Goal: Information Seeking & Learning: Learn about a topic

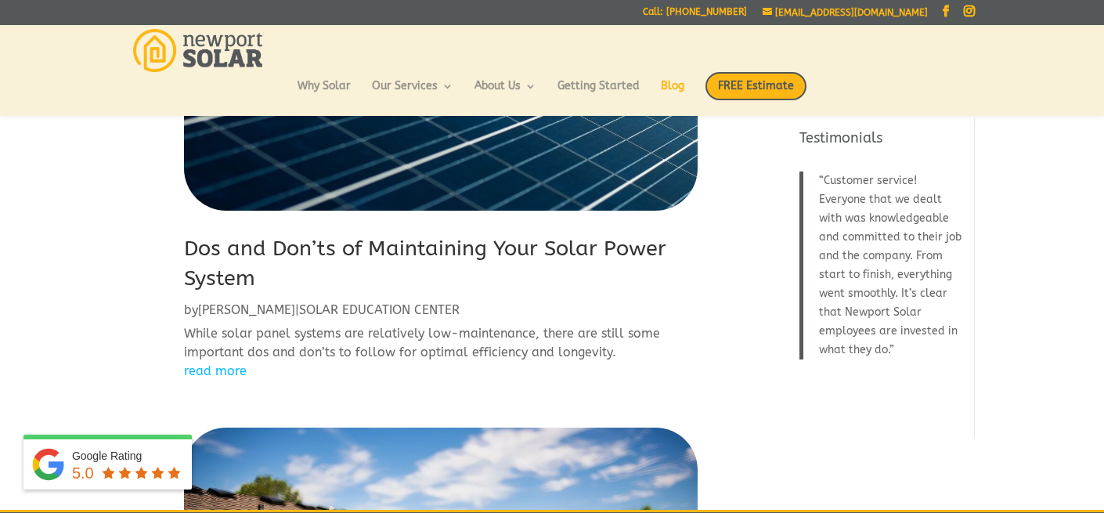
scroll to position [784, 0]
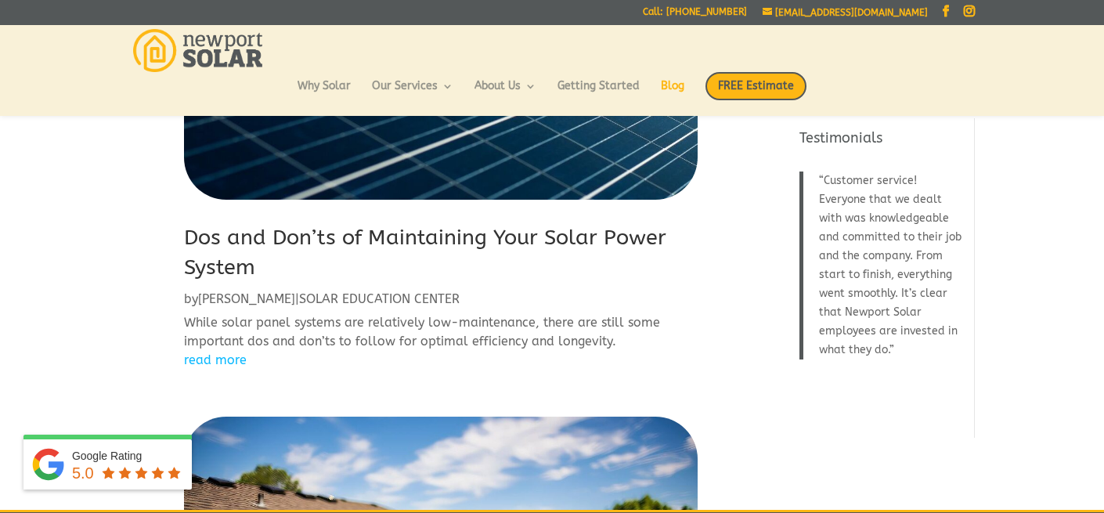
click at [341, 233] on link "Dos and Don’ts of Maintaining Your Solar Power System" at bounding box center [425, 252] width 482 height 55
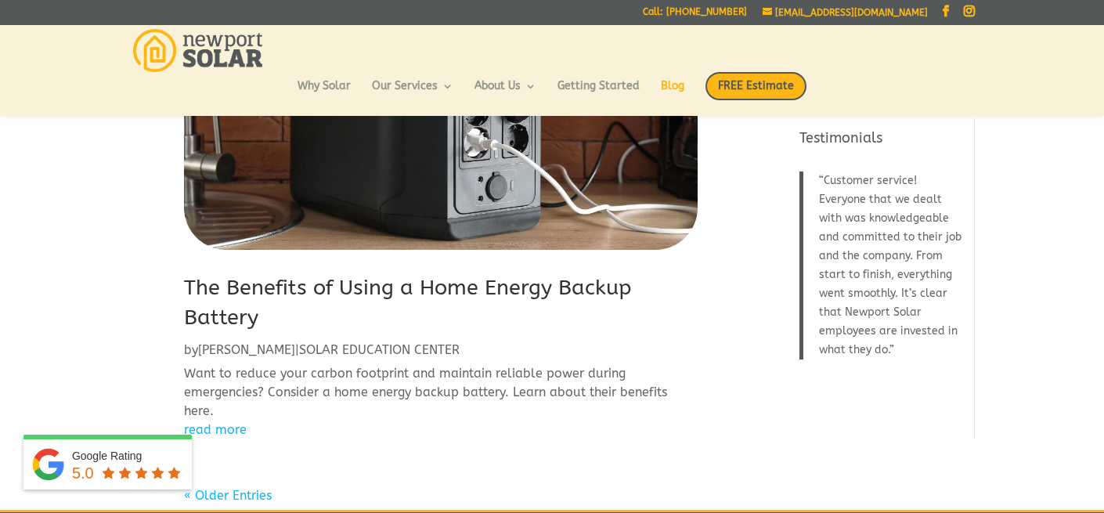
scroll to position [1734, 0]
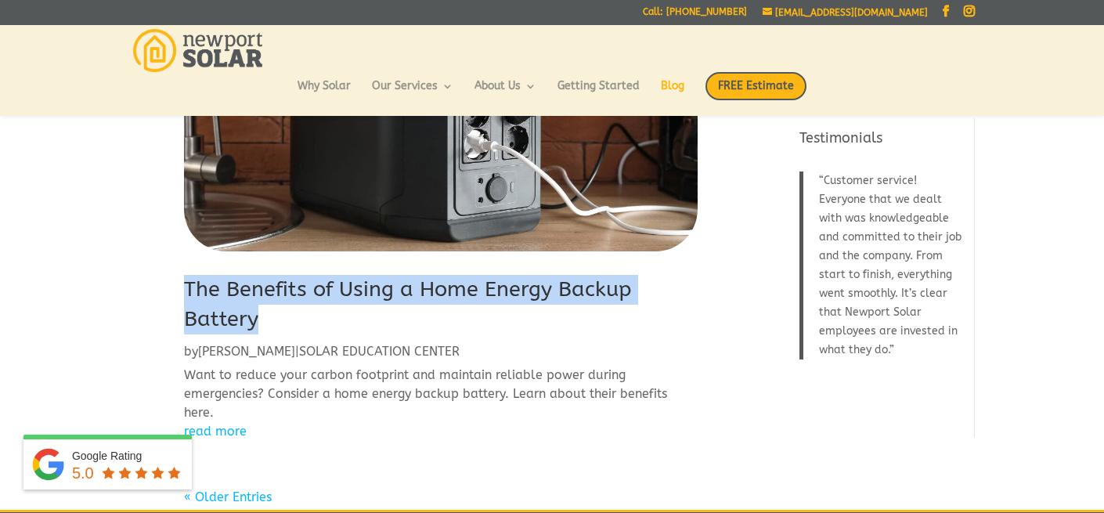
drag, startPoint x: 263, startPoint y: 323, endPoint x: 173, endPoint y: 295, distance: 94.1
copy link "The Benefits of Using a Home Energy Backup Battery"
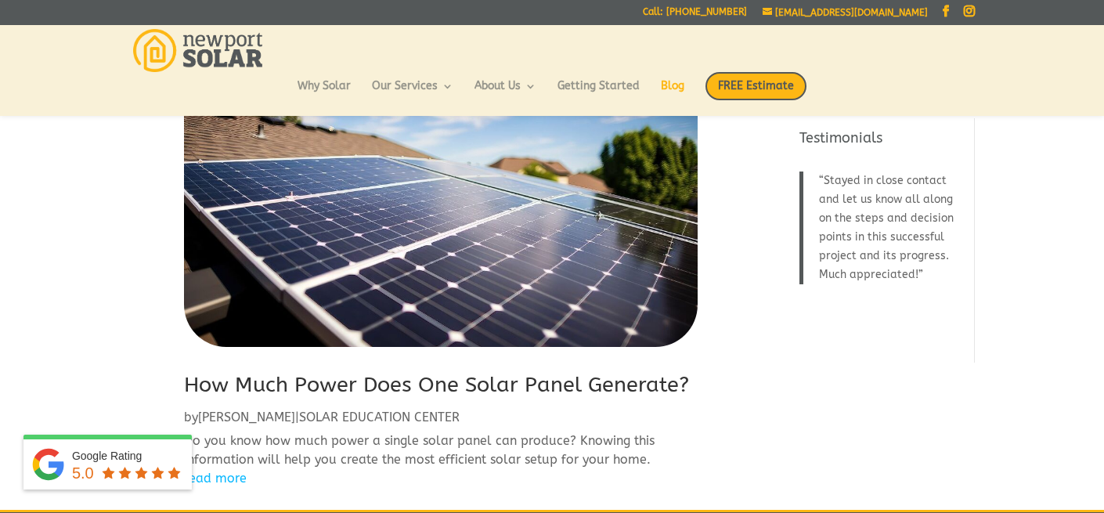
scroll to position [1156, 0]
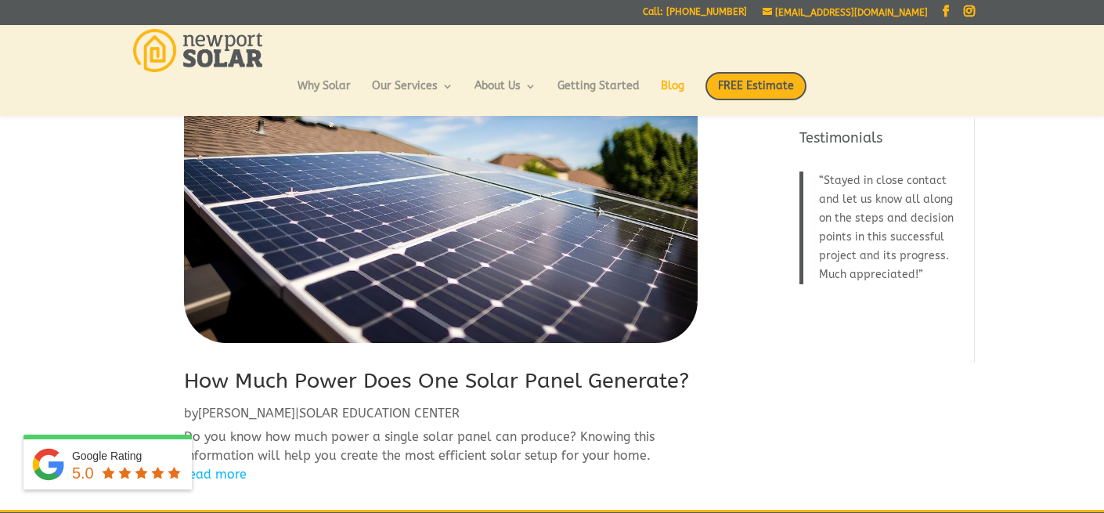
click at [256, 380] on link "How Much Power Does One Solar Panel Generate?" at bounding box center [436, 380] width 505 height 25
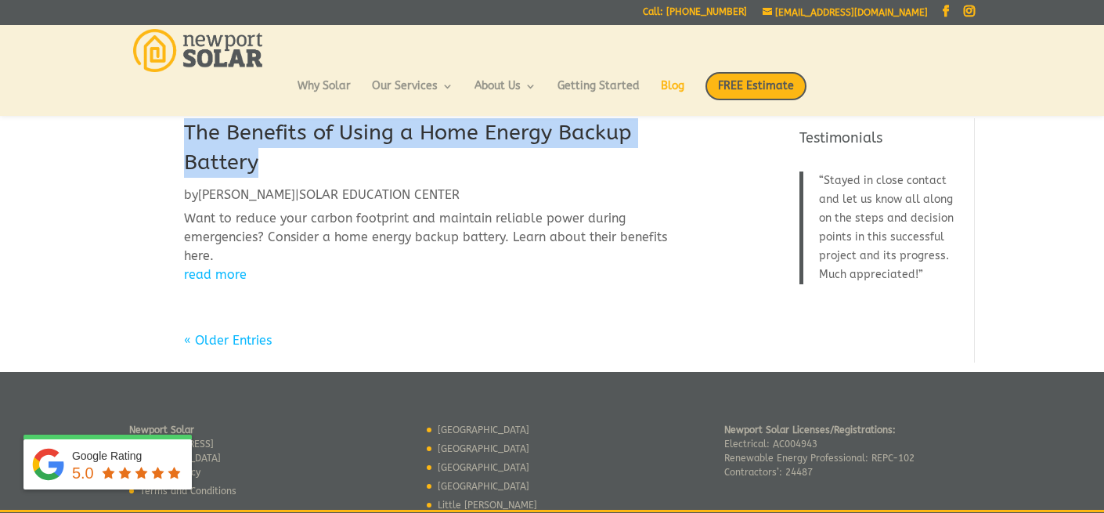
scroll to position [1892, 0]
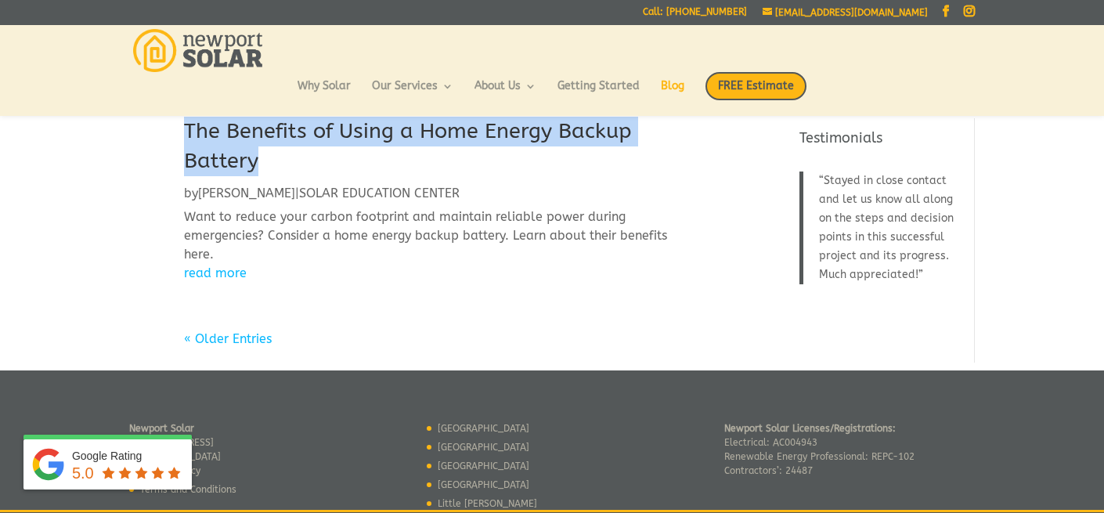
click at [284, 131] on link "The Benefits of Using a Home Energy Backup Battery" at bounding box center [408, 145] width 448 height 55
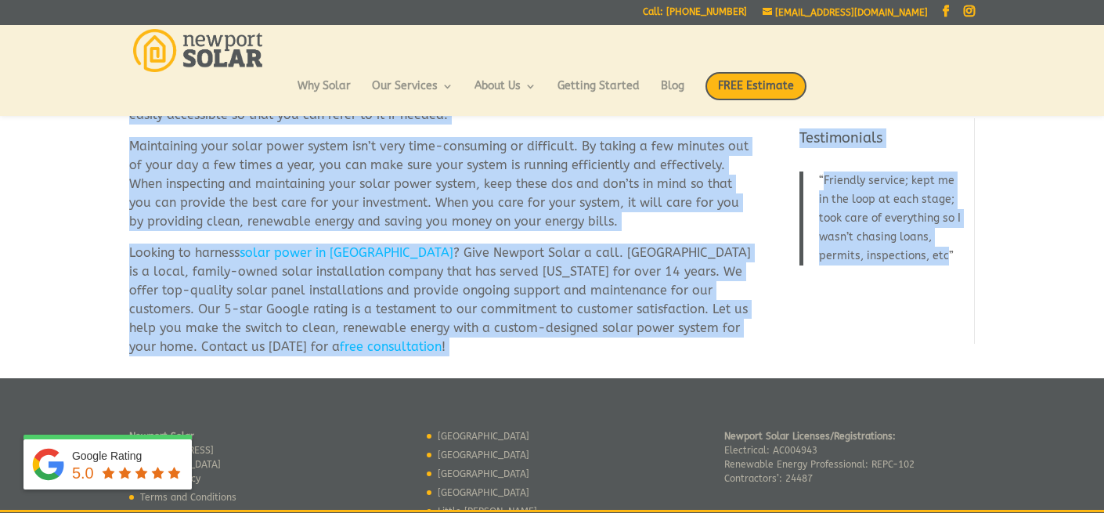
scroll to position [2754, 0]
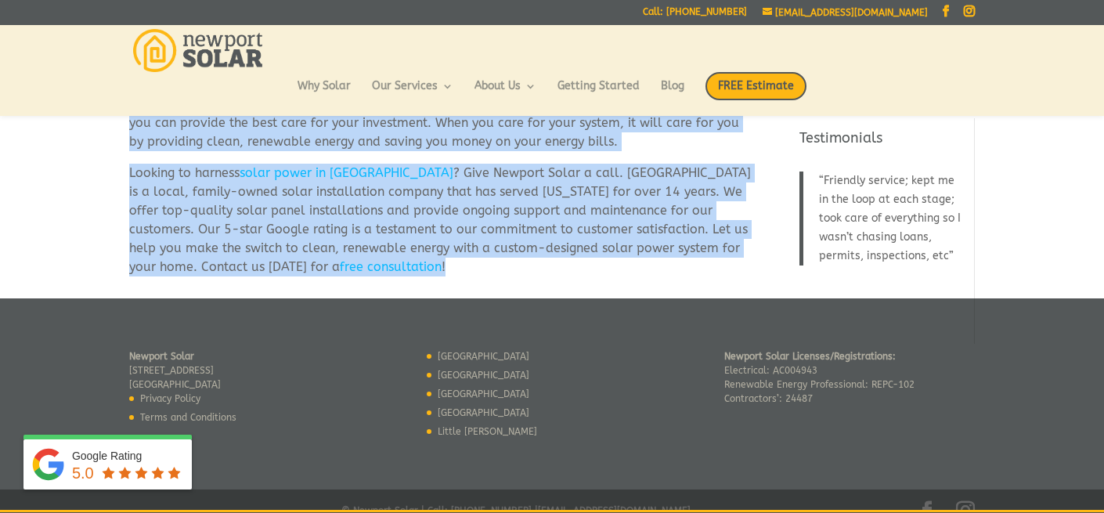
drag, startPoint x: 132, startPoint y: 365, endPoint x: 277, endPoint y: 272, distance: 172.5
copy div "Dos and Don’ts of Maintaining Your Solar Power System If you want to cut your e…"
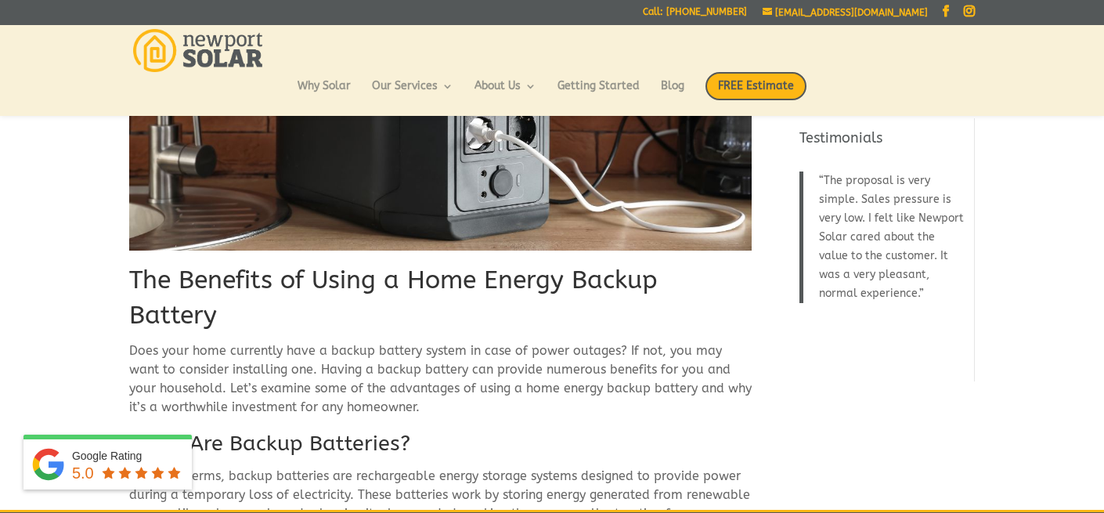
scroll to position [200, 0]
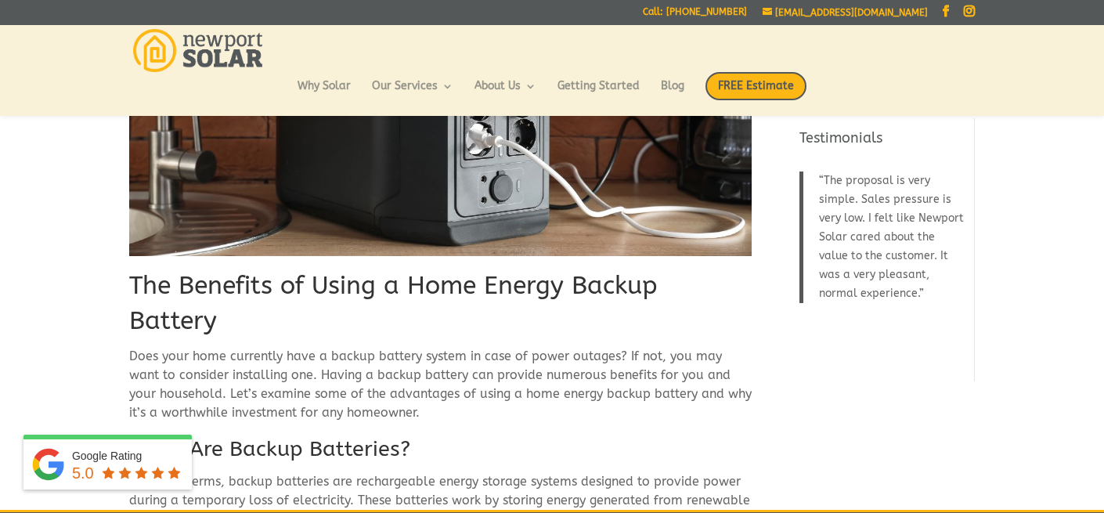
click at [130, 347] on p "Does your home currently have a backup battery system in case of power outages?…" at bounding box center [440, 391] width 622 height 88
click at [199, 286] on h1 "The Benefits of Using a Home Energy Backup Battery" at bounding box center [440, 308] width 622 height 78
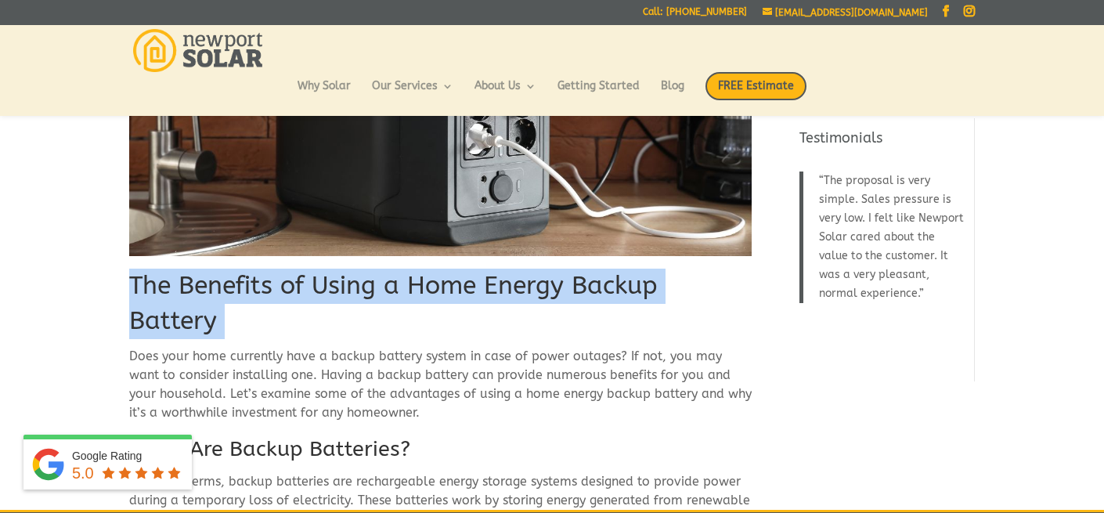
click at [199, 286] on h1 "The Benefits of Using a Home Energy Backup Battery" at bounding box center [440, 308] width 622 height 78
copy div "The Benefits of Using a Home Energy Backup Battery"
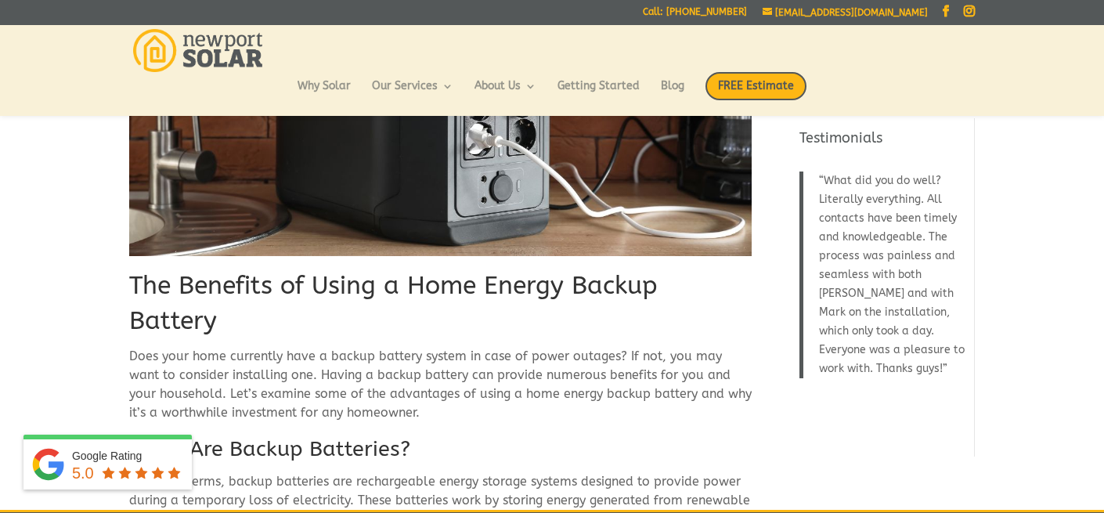
click at [355, 347] on p "Does your home currently have a backup battery system in case of power outages?…" at bounding box center [440, 391] width 622 height 88
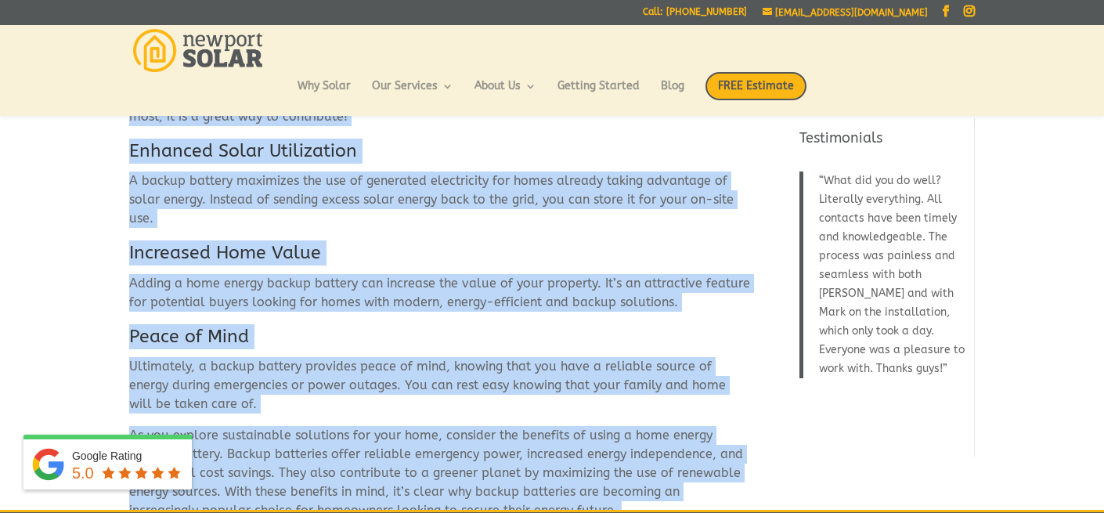
scroll to position [2975, 0]
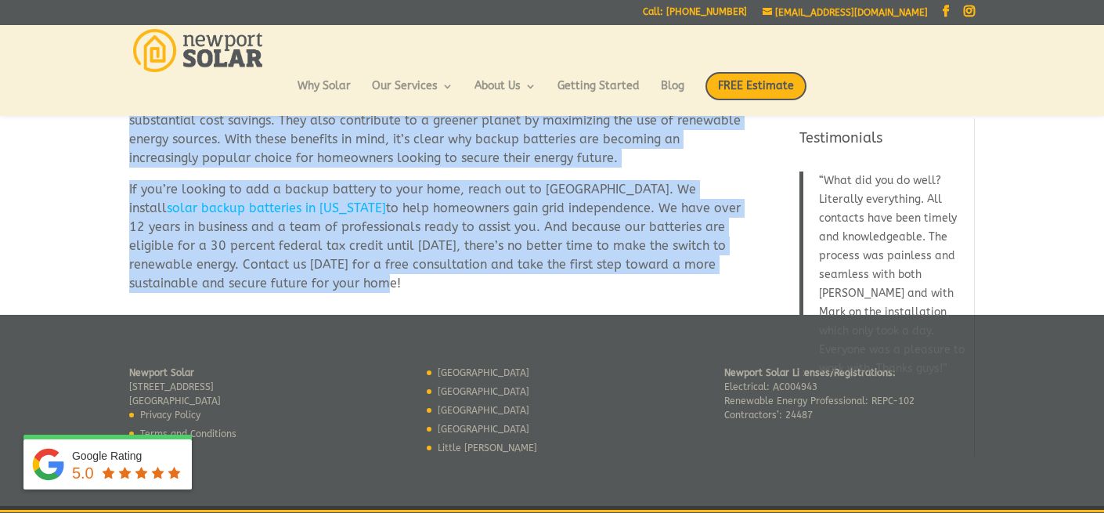
drag, startPoint x: 132, startPoint y: 286, endPoint x: 332, endPoint y: 258, distance: 202.4
copy div "The Benefits of Using a Home Energy Backup Battery Does your home currently hav…"
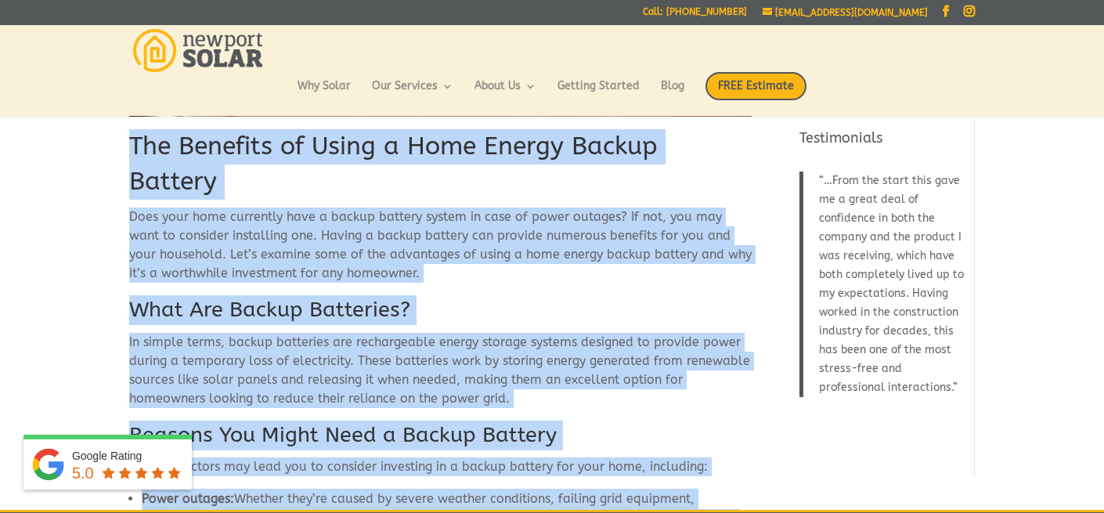
scroll to position [431, 0]
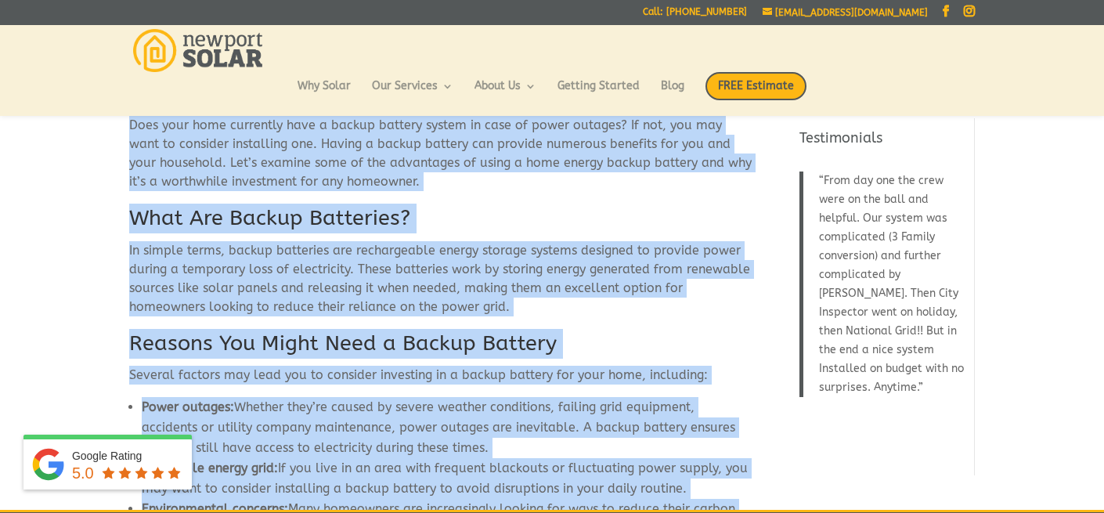
click at [428, 404] on li "Power outages: Whether they’re caused by severe weather conditions, failing gri…" at bounding box center [447, 427] width 610 height 61
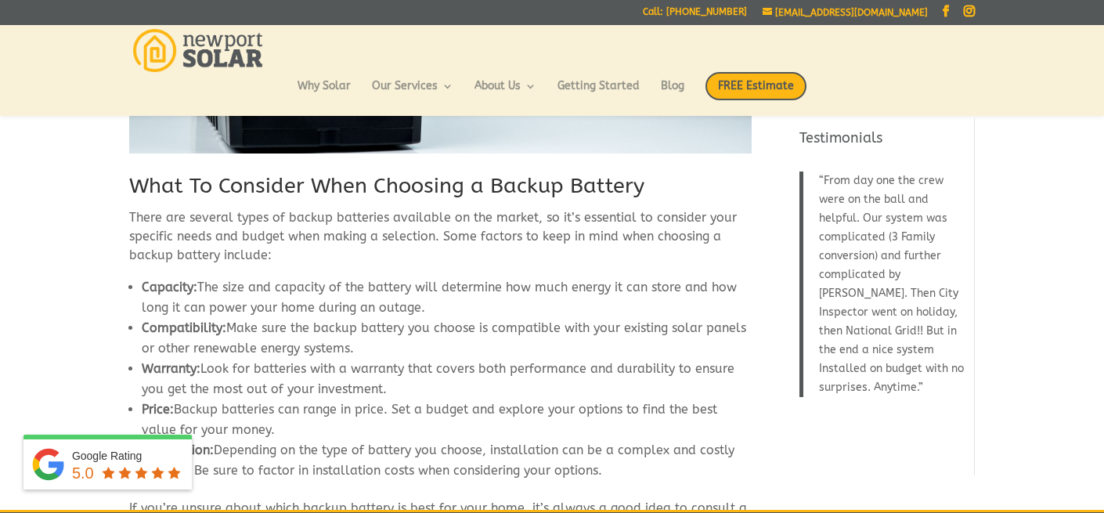
scroll to position [1353, 0]
click at [356, 173] on h2 "What To Consider When Choosing a Backup Battery" at bounding box center [440, 192] width 622 height 38
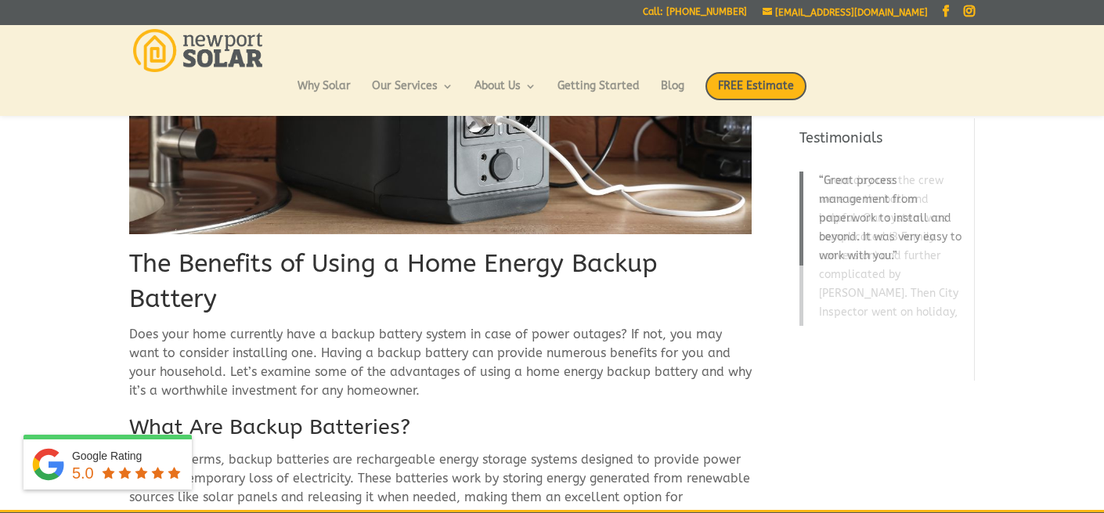
scroll to position [218, 0]
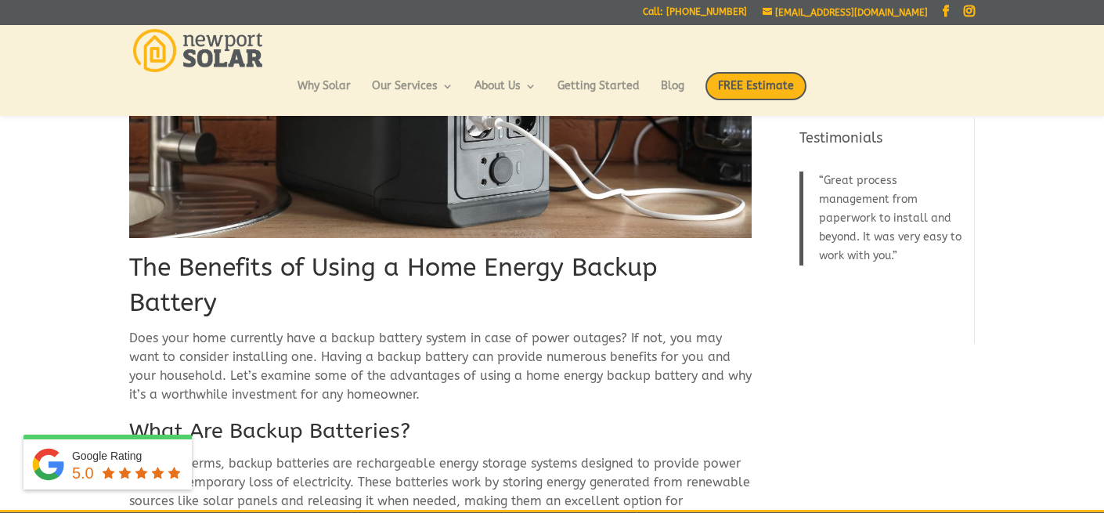
click at [325, 263] on h1 "The Benefits of Using a Home Energy Backup Battery" at bounding box center [440, 290] width 622 height 78
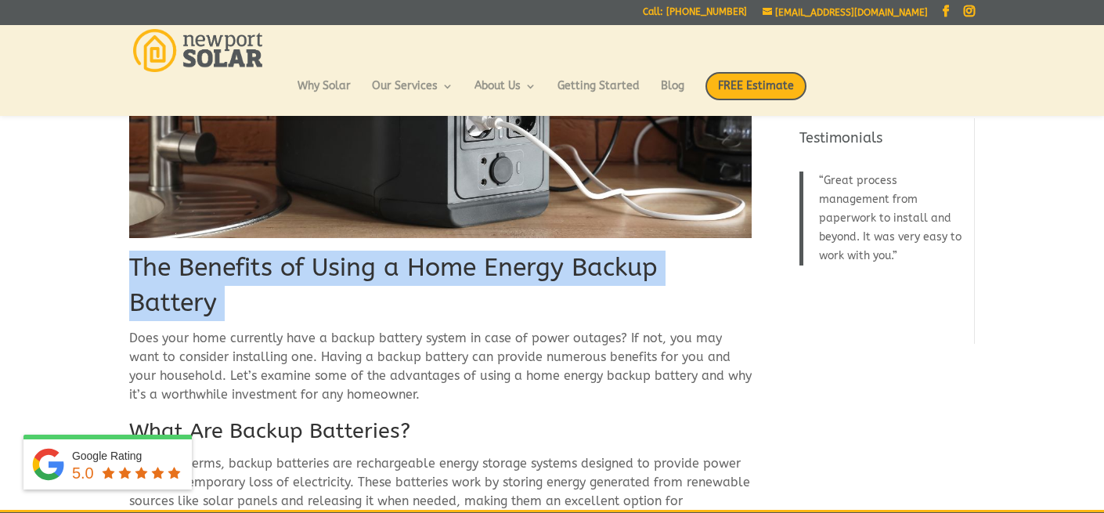
click at [325, 263] on h1 "The Benefits of Using a Home Energy Backup Battery" at bounding box center [440, 290] width 622 height 78
copy div "The Benefits of Using a Home Energy Backup Battery"
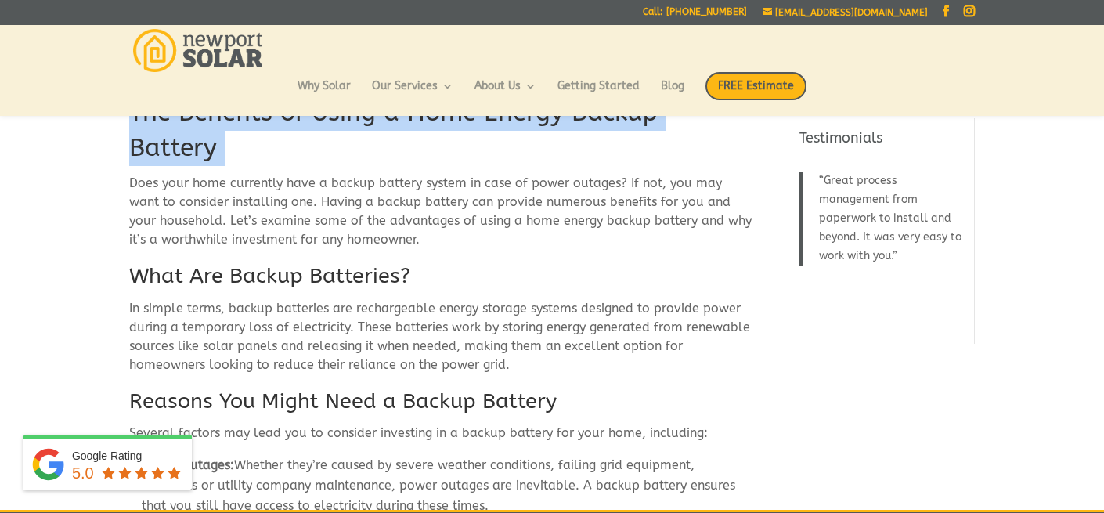
scroll to position [377, 0]
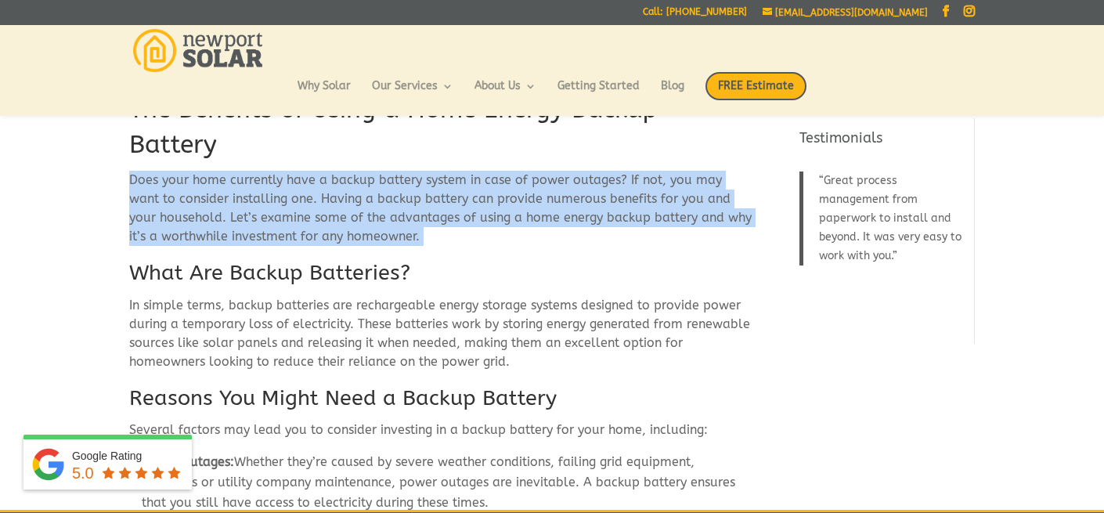
drag, startPoint x: 129, startPoint y: 146, endPoint x: 365, endPoint y: 217, distance: 246.0
click at [365, 217] on p "Does your home currently have a backup battery system in case of power outages?…" at bounding box center [440, 215] width 622 height 88
copy div "Does your home currently have a backup battery system in case of power outages?…"
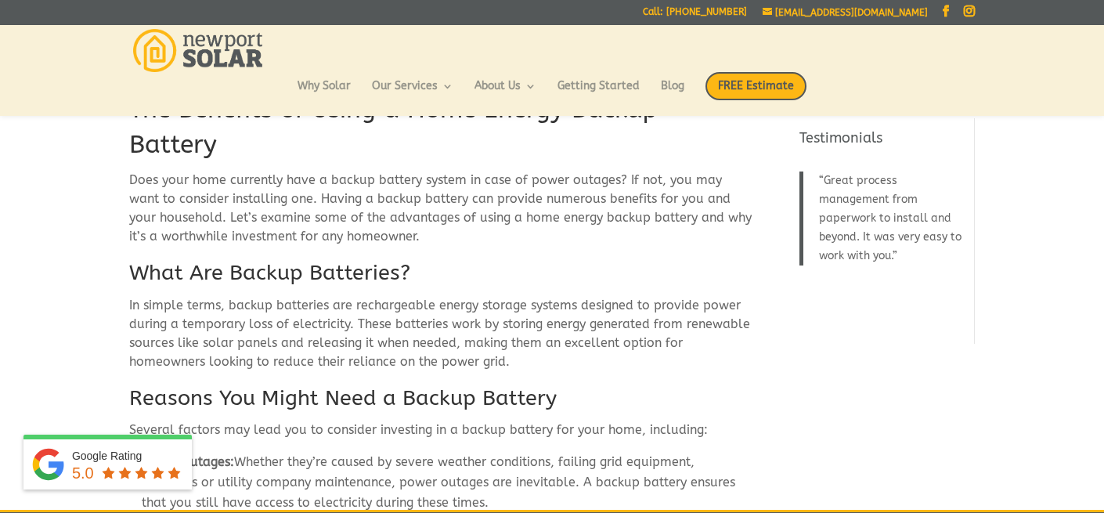
click at [379, 258] on h2 "What Are Backup Batteries?" at bounding box center [440, 277] width 622 height 38
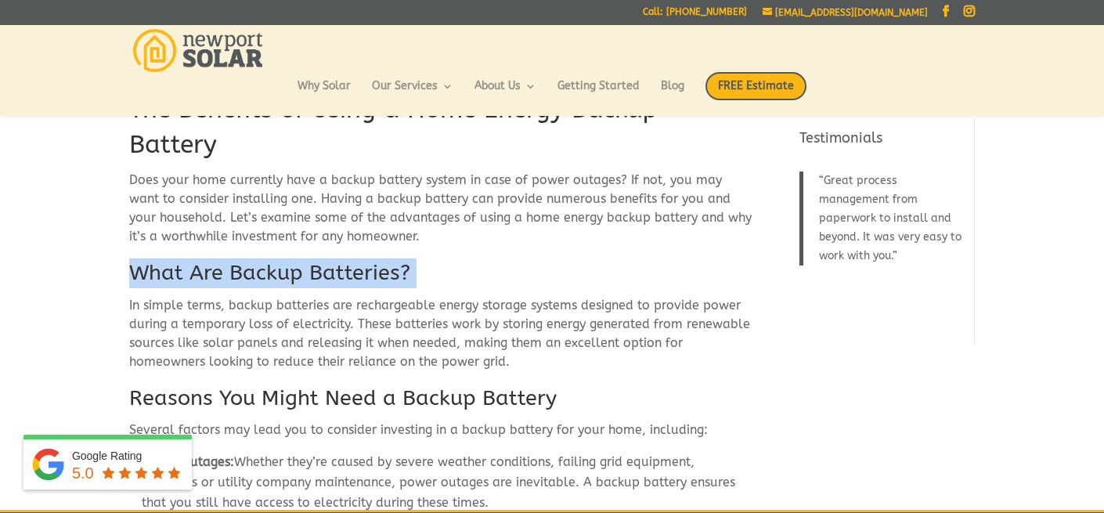
click at [379, 258] on h2 "What Are Backup Batteries?" at bounding box center [440, 277] width 622 height 38
copy div "What Are Backup Batteries?"
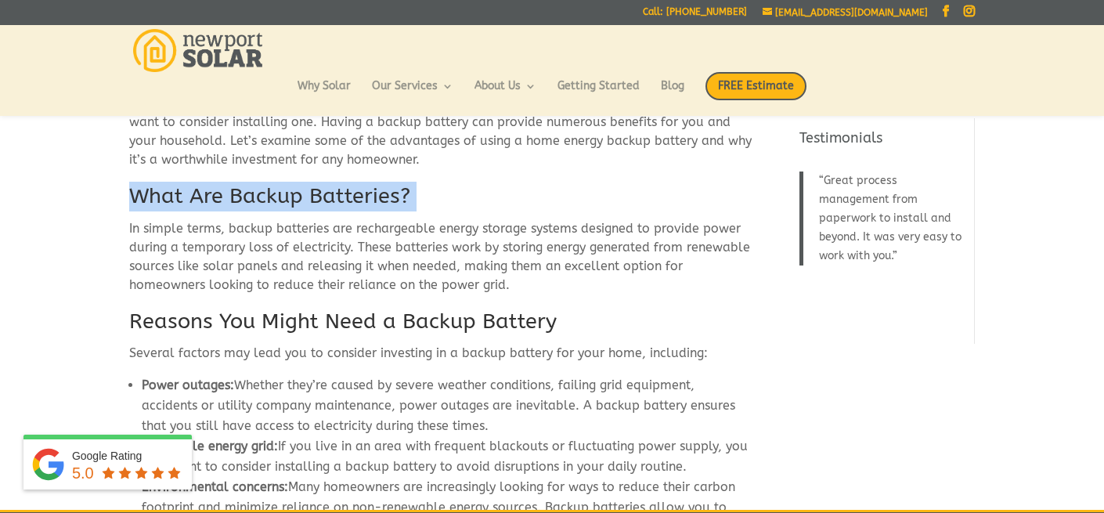
scroll to position [469, 0]
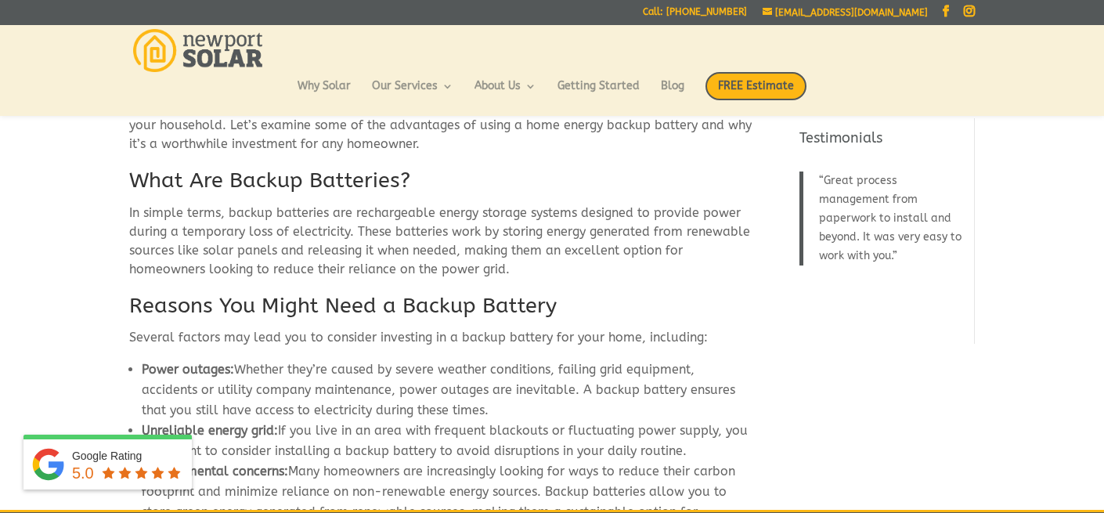
click at [458, 237] on p "In simple terms, backup batteries are rechargeable energy storage systems desig…" at bounding box center [440, 248] width 622 height 88
click at [458, 226] on p "In simple terms, backup batteries are rechargeable energy storage systems desig…" at bounding box center [440, 248] width 622 height 88
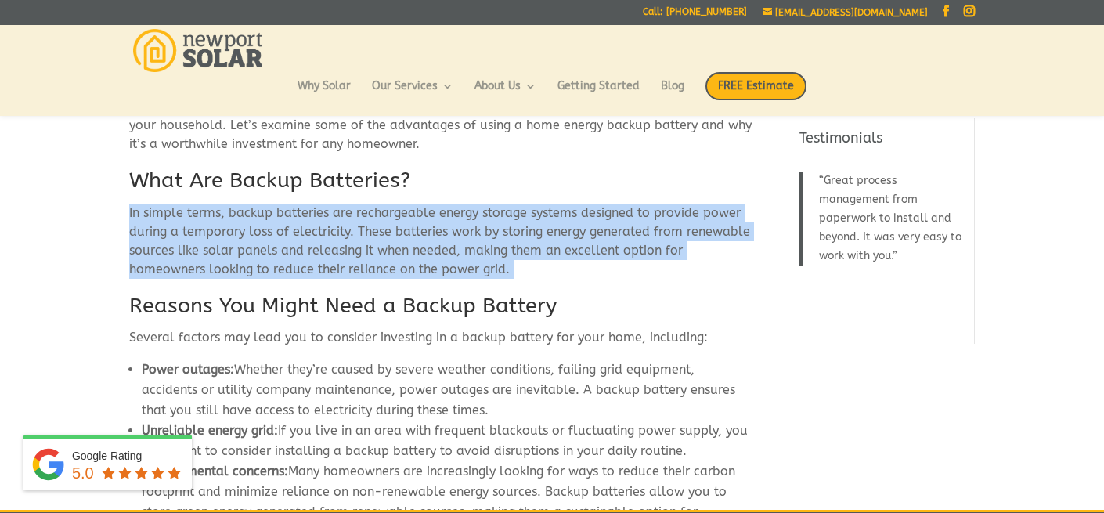
click at [458, 226] on p "In simple terms, backup batteries are rechargeable energy storage systems desig…" at bounding box center [440, 248] width 622 height 88
copy div "In simple terms, backup batteries are rechargeable energy storage systems desig…"
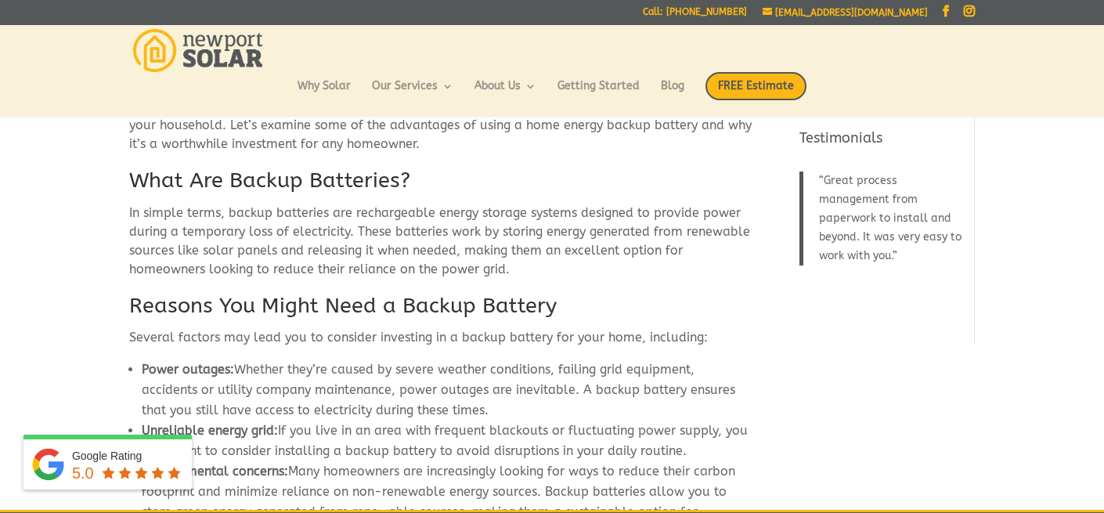
click at [431, 291] on h2 "Reasons You Might Need a Backup Battery" at bounding box center [440, 310] width 622 height 38
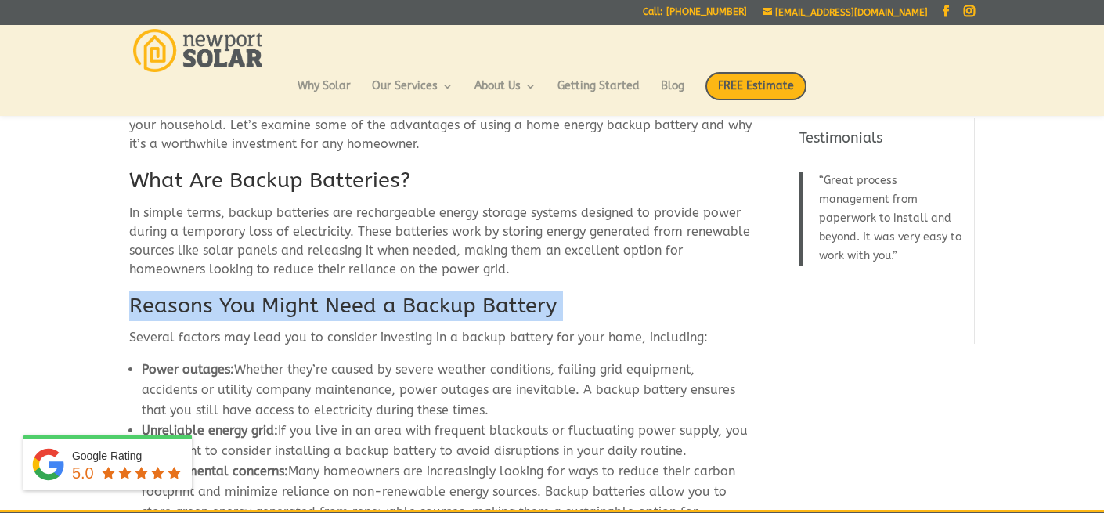
click at [431, 291] on h2 "Reasons You Might Need a Backup Battery" at bounding box center [440, 310] width 622 height 38
copy div "Reasons You Might Need a Backup Battery"
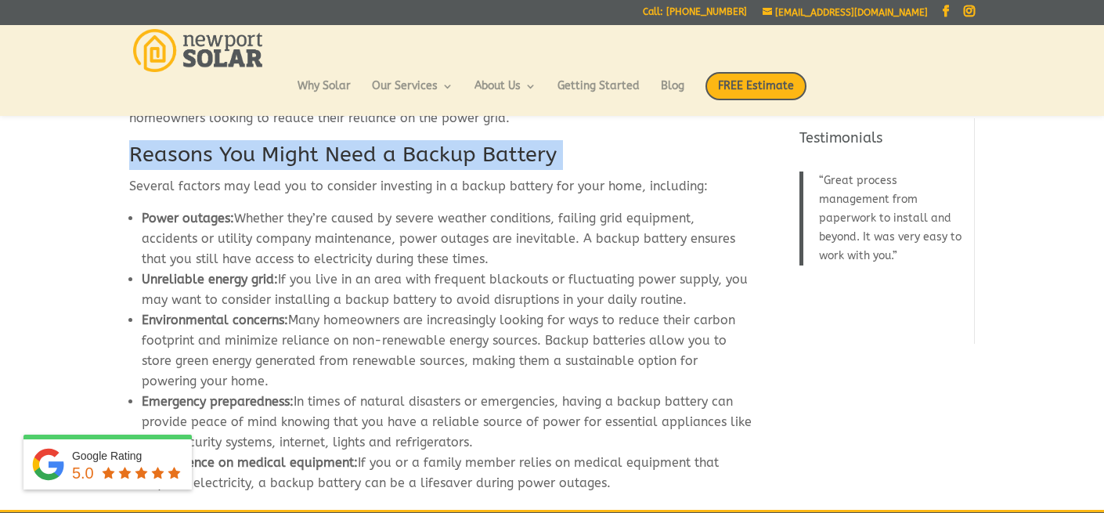
scroll to position [616, 0]
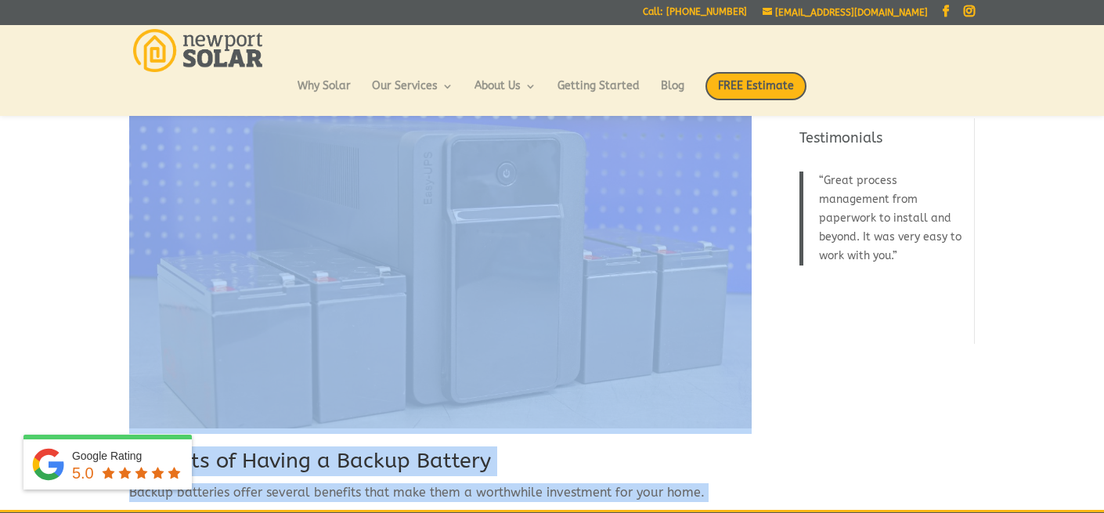
drag, startPoint x: 131, startPoint y: 154, endPoint x: 629, endPoint y: 519, distance: 617.3
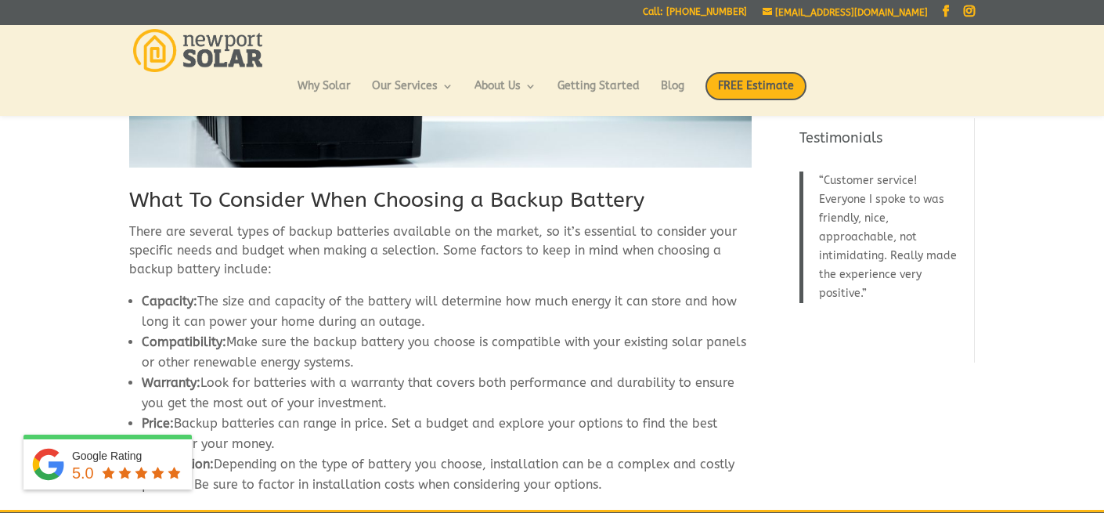
scroll to position [1336, 0]
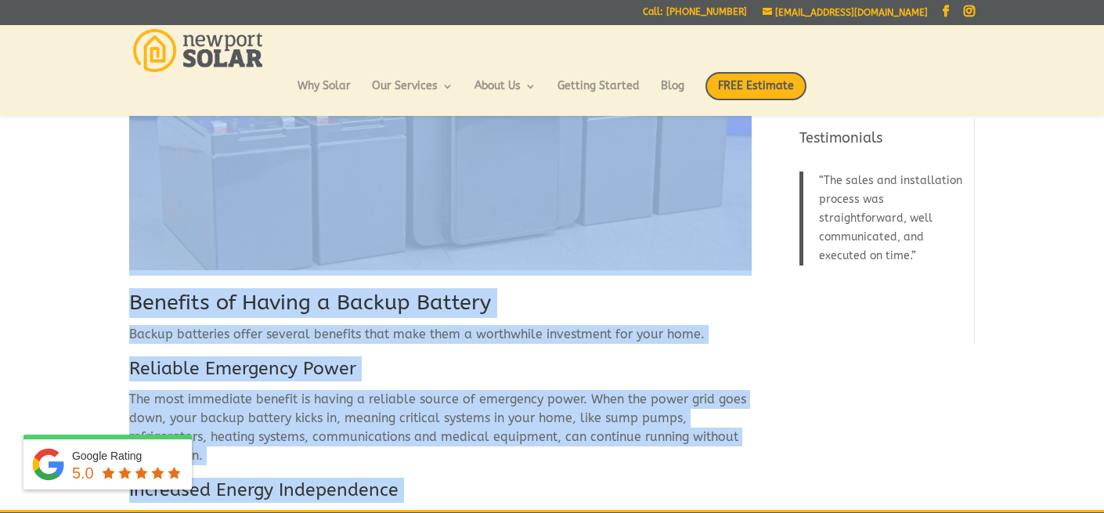
drag, startPoint x: 132, startPoint y: 168, endPoint x: 759, endPoint y: 514, distance: 717.0
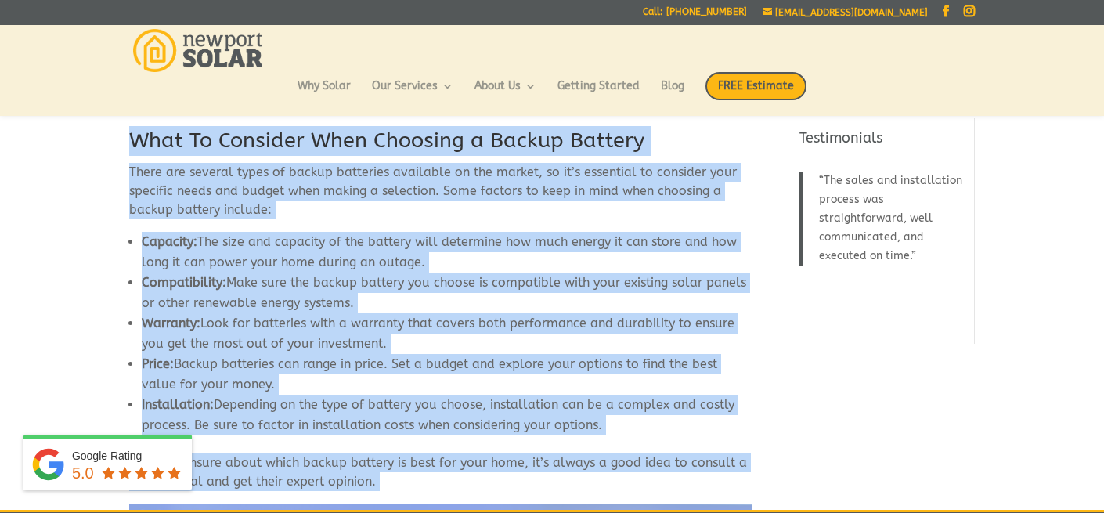
scroll to position [1402, 0]
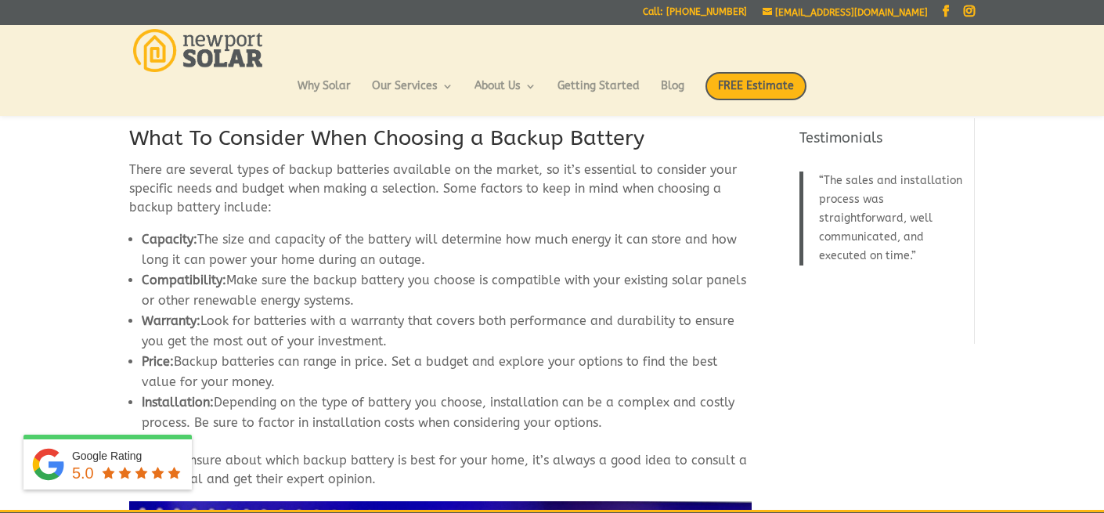
click at [418, 451] on p "If you’re unsure about which backup battery is best for your home, it’s always …" at bounding box center [440, 476] width 622 height 50
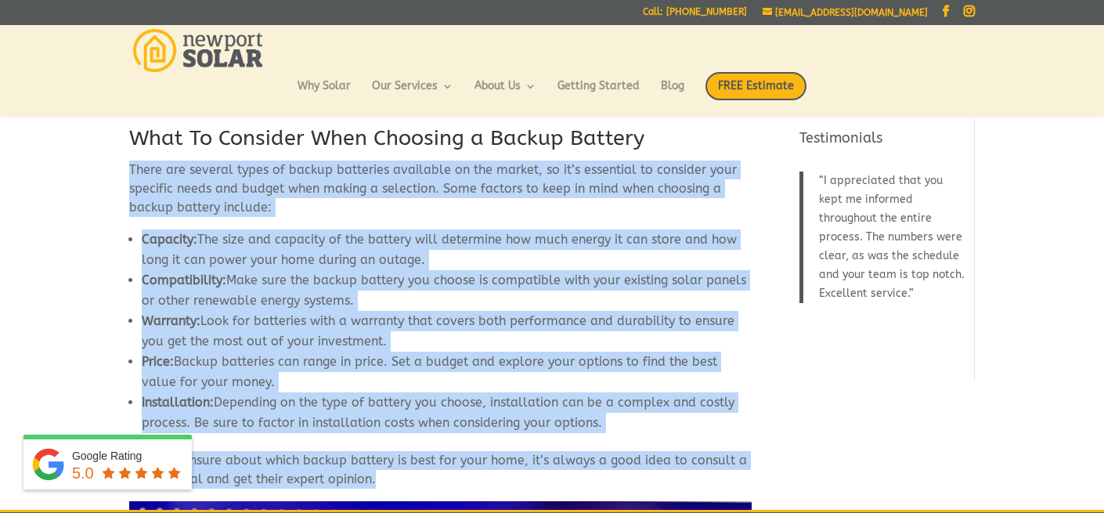
drag, startPoint x: 381, startPoint y: 446, endPoint x: 120, endPoint y: 131, distance: 409.3
click at [120, 131] on div "The Benefits of Using a Home Energy Backup Battery Does your home currently hav…" at bounding box center [552, 297] width 1104 height 3181
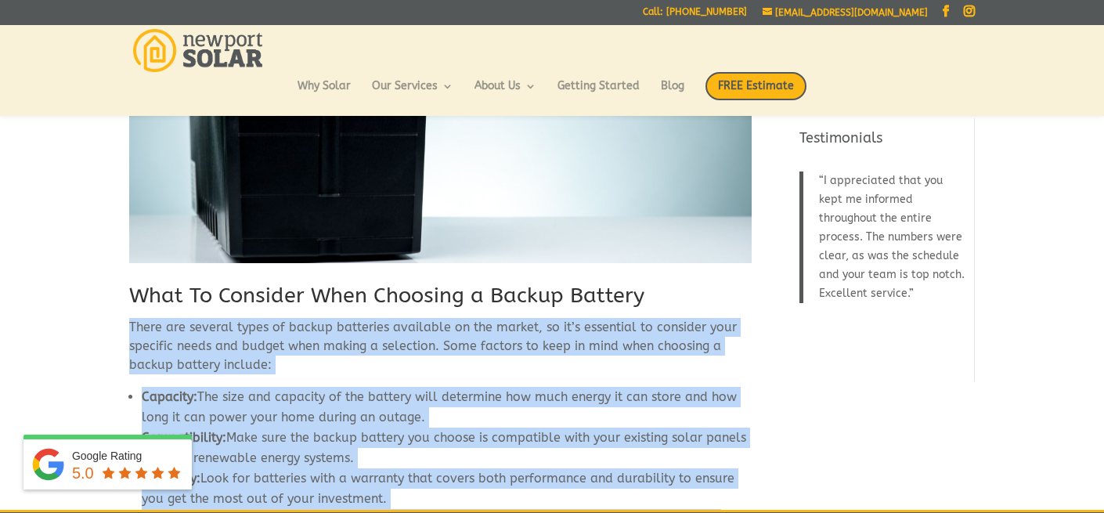
scroll to position [1251, 0]
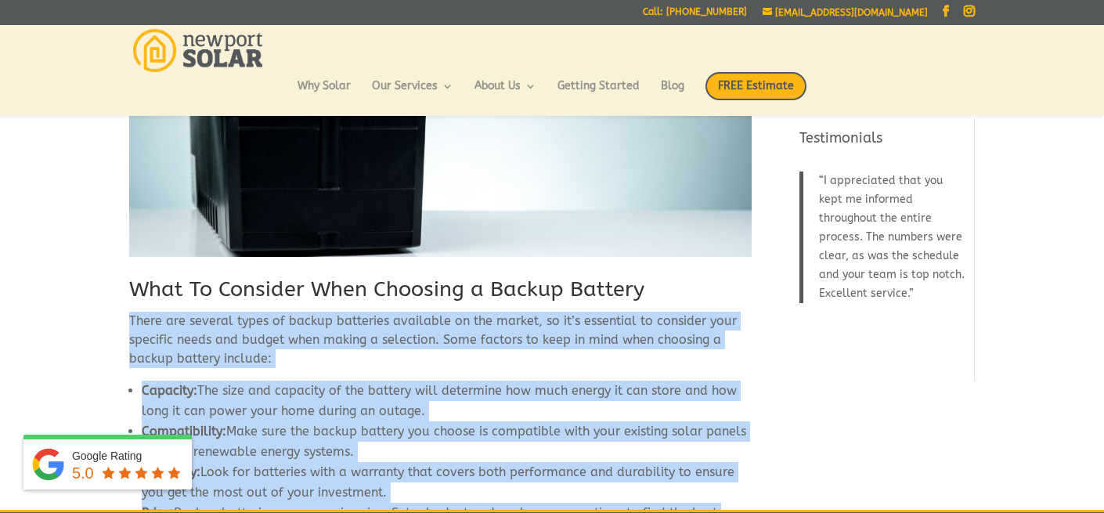
copy div "There are several types of backup batteries available on the market, so it’s es…"
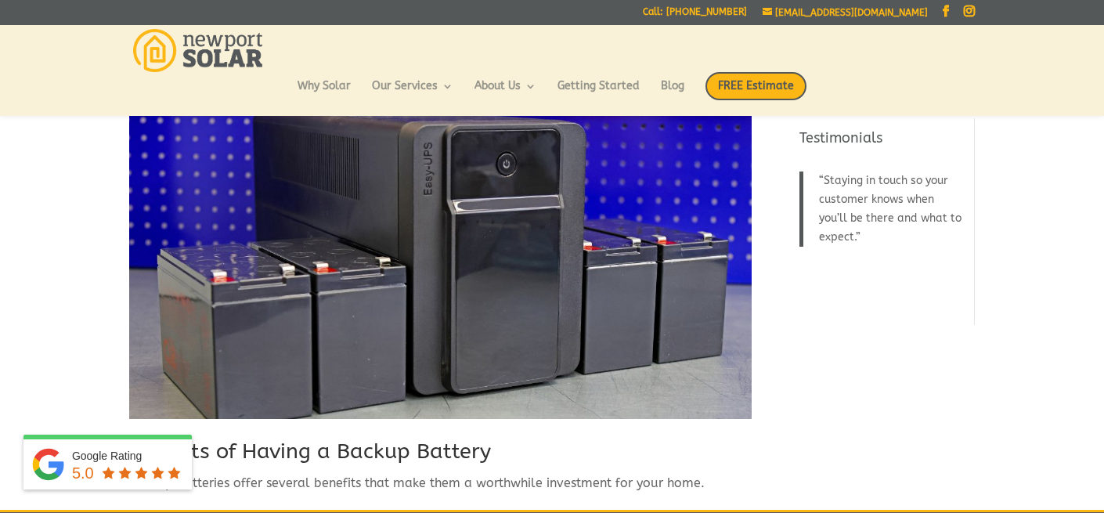
scroll to position [1785, 0]
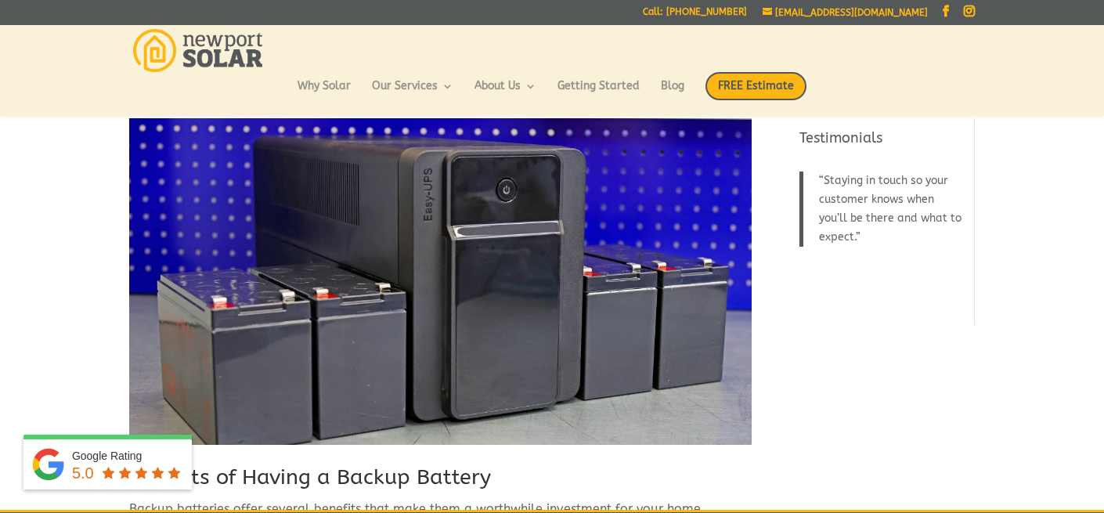
click at [425, 260] on img at bounding box center [440, 281] width 622 height 326
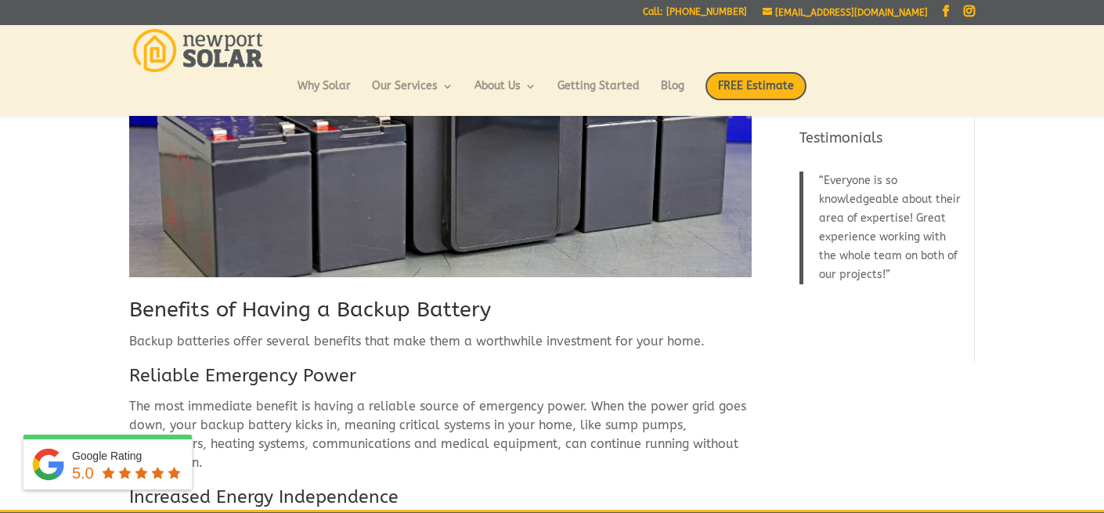
scroll to position [1960, 0]
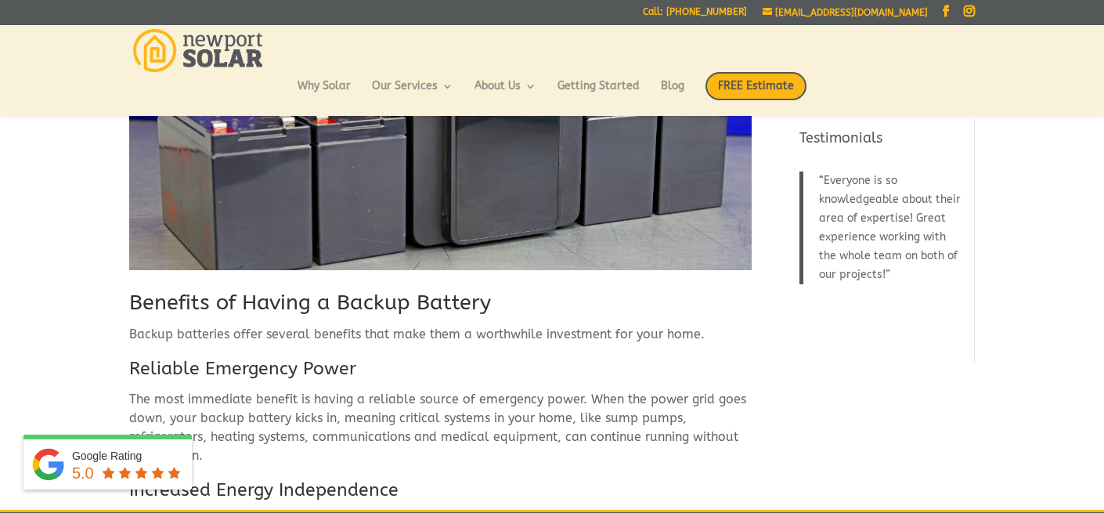
click at [446, 288] on h2 "Benefits of Having a Backup Battery" at bounding box center [440, 307] width 622 height 38
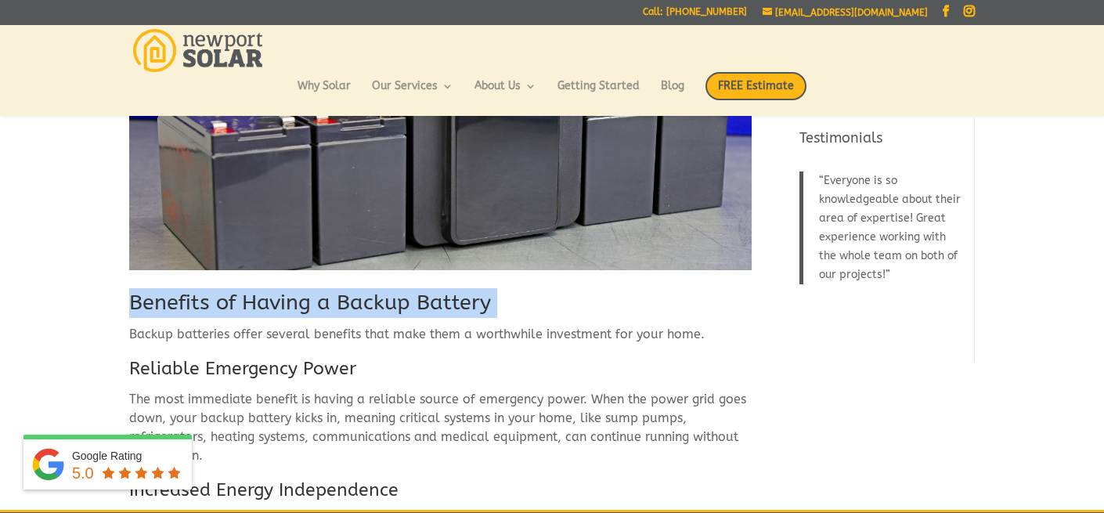
click at [446, 288] on h2 "Benefits of Having a Backup Battery" at bounding box center [440, 307] width 622 height 38
copy div "Benefits of Having a Backup Battery"
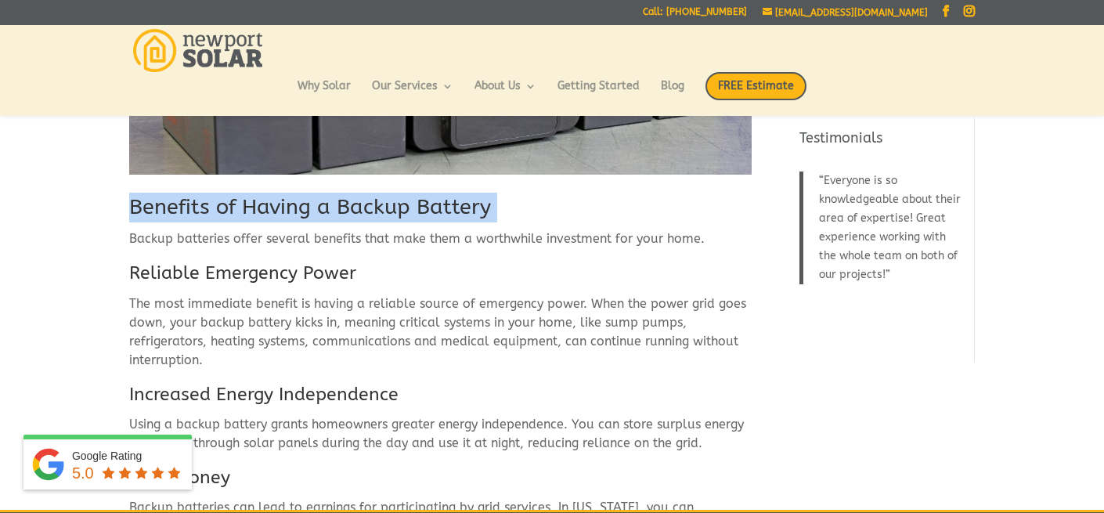
scroll to position [2050, 0]
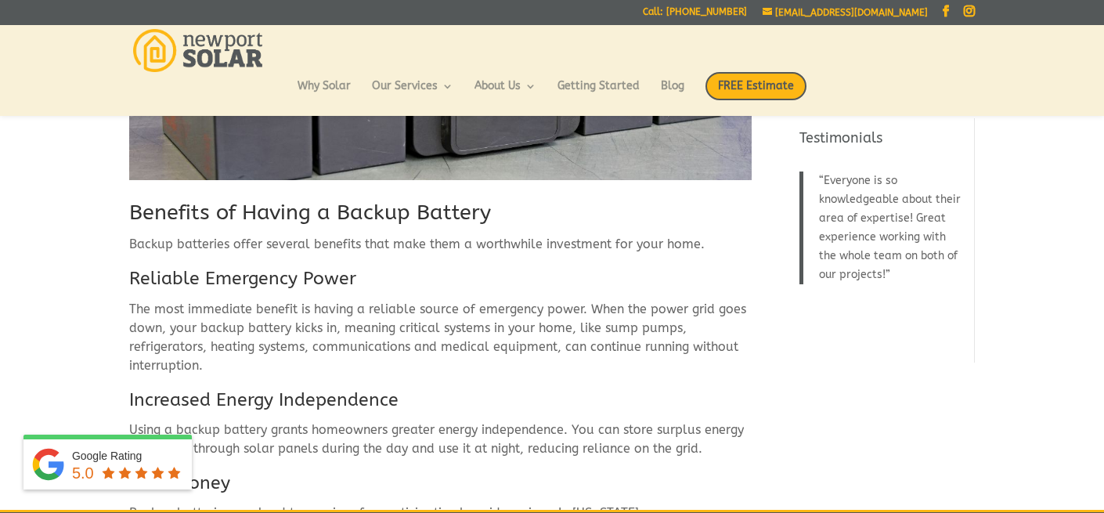
click at [270, 235] on p "Backup batteries offer several benefits that make them a worthwhile investment …" at bounding box center [440, 250] width 622 height 31
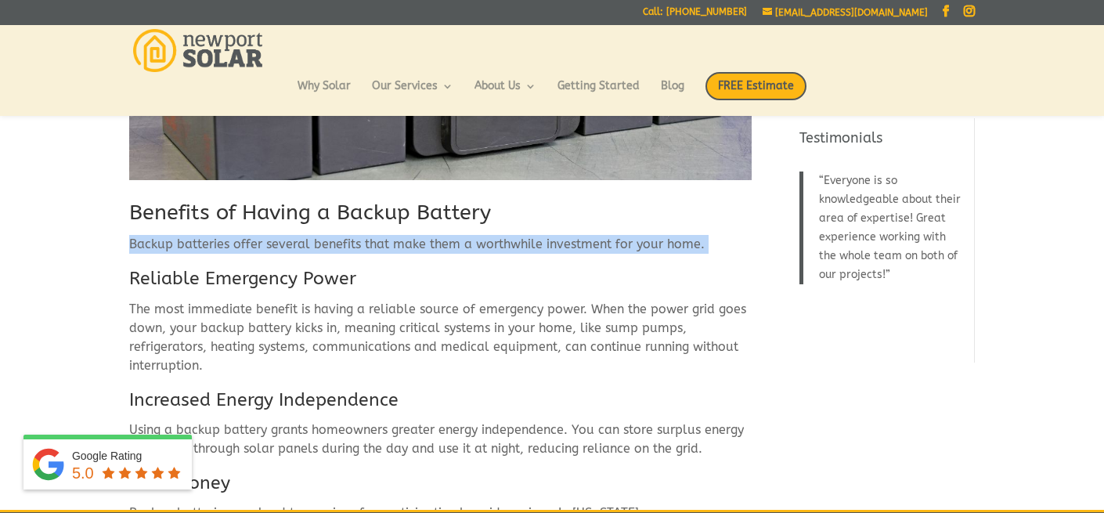
click at [270, 235] on p "Backup batteries offer several benefits that make them a worthwhile investment …" at bounding box center [440, 250] width 622 height 31
copy div "Backup batteries offer several benefits that make them a worthwhile investment …"
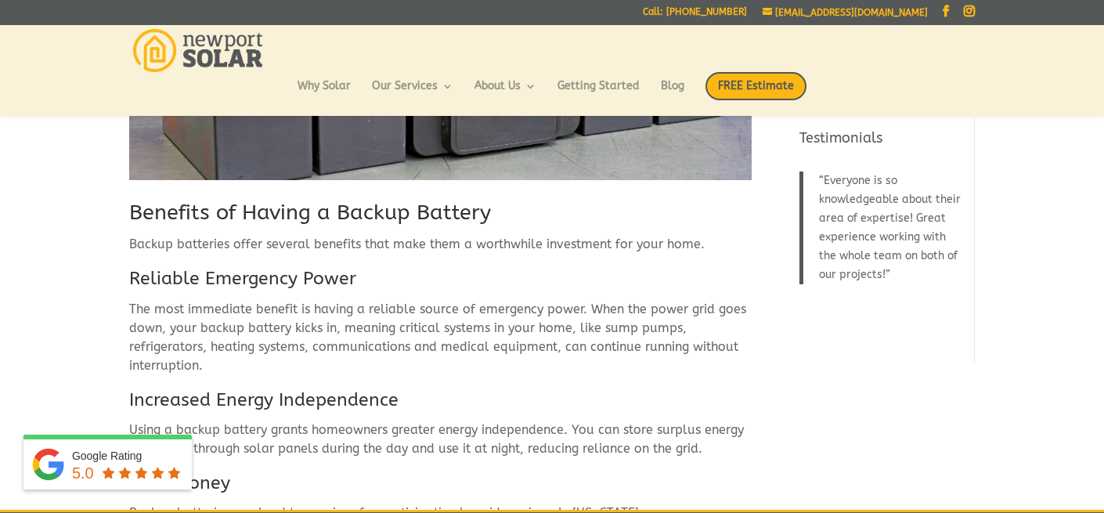
click at [292, 266] on h3 "Reliable Emergency Power" at bounding box center [440, 282] width 622 height 33
click at [233, 300] on p "The most immediate benefit is having a reliable source of emergency power. When…" at bounding box center [440, 344] width 622 height 88
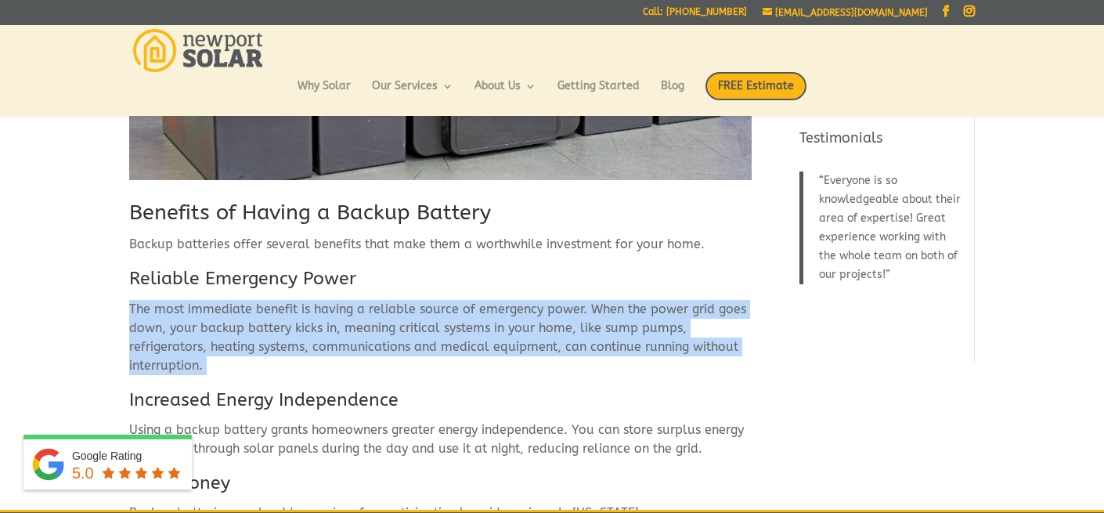
click at [233, 300] on p "The most immediate benefit is having a reliable source of emergency power. When…" at bounding box center [440, 344] width 622 height 88
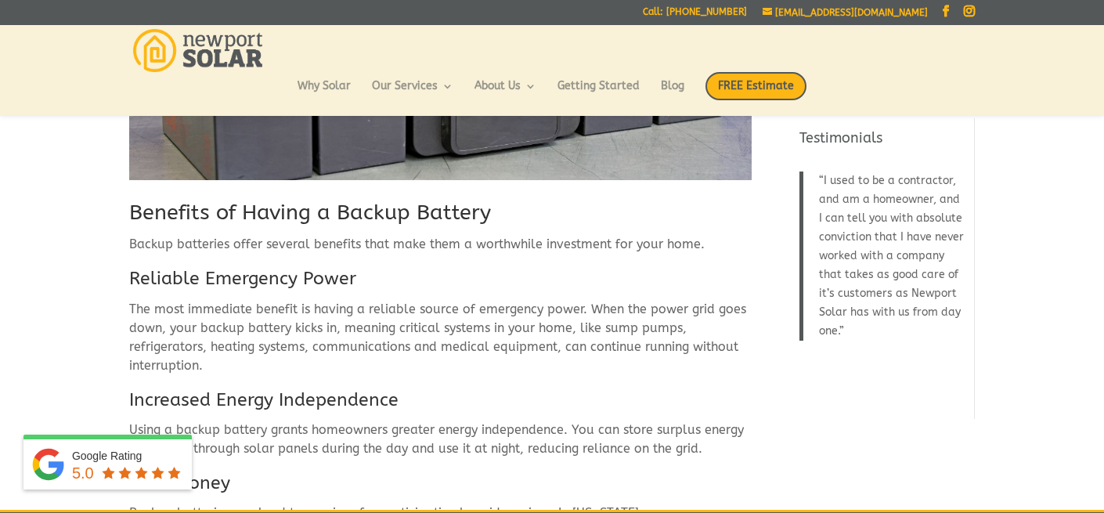
click at [247, 388] on h3 "Increased Energy Independence" at bounding box center [440, 404] width 622 height 33
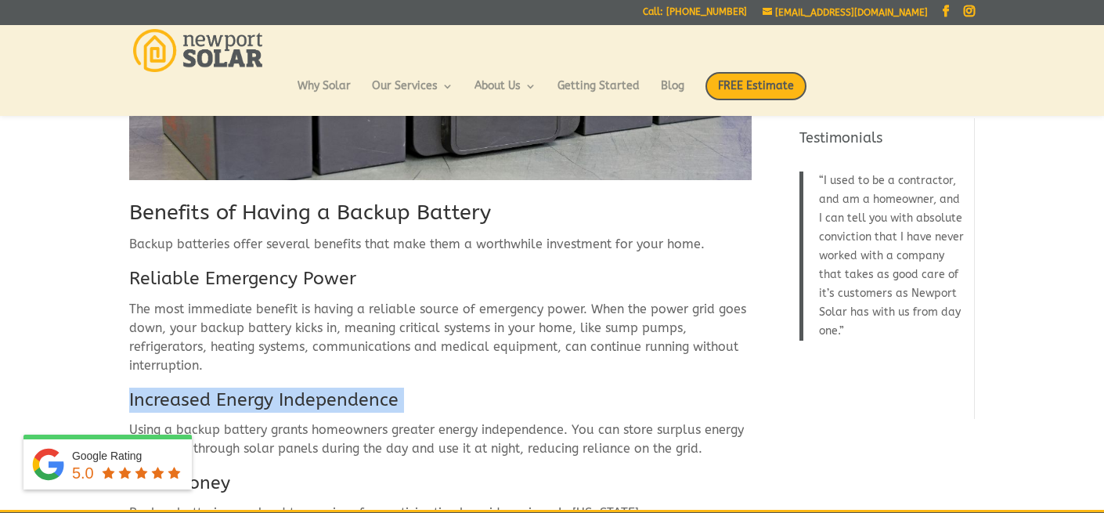
click at [247, 388] on h3 "Increased Energy Independence" at bounding box center [440, 404] width 622 height 33
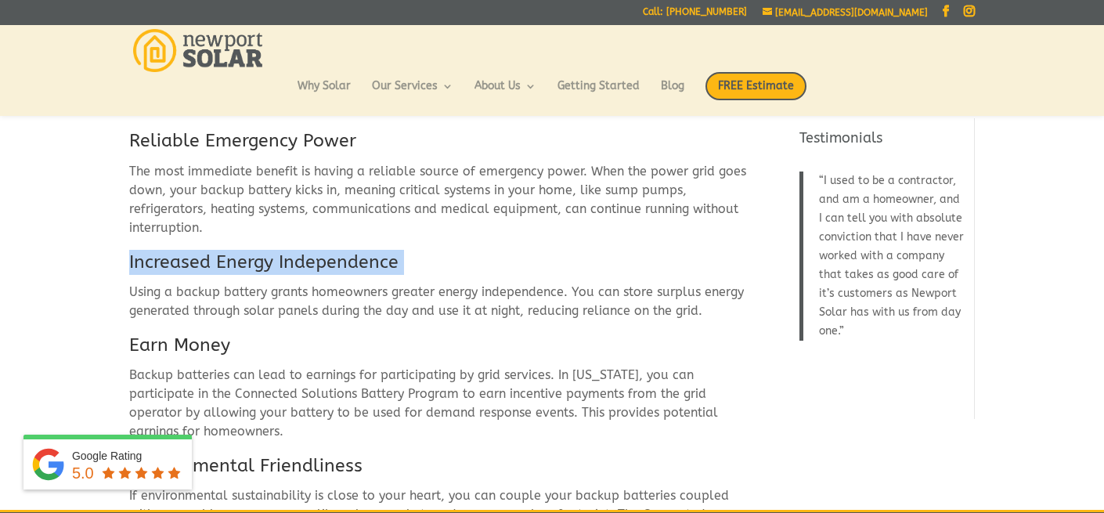
scroll to position [2198, 0]
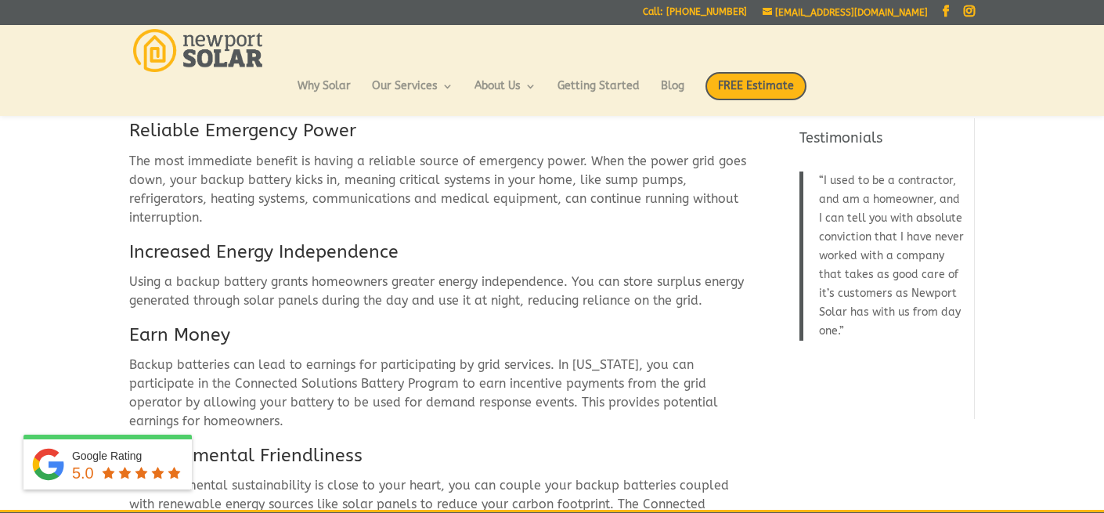
click at [239, 272] on p "Using a backup battery grants homeowners greater energy independence. You can s…" at bounding box center [440, 297] width 622 height 50
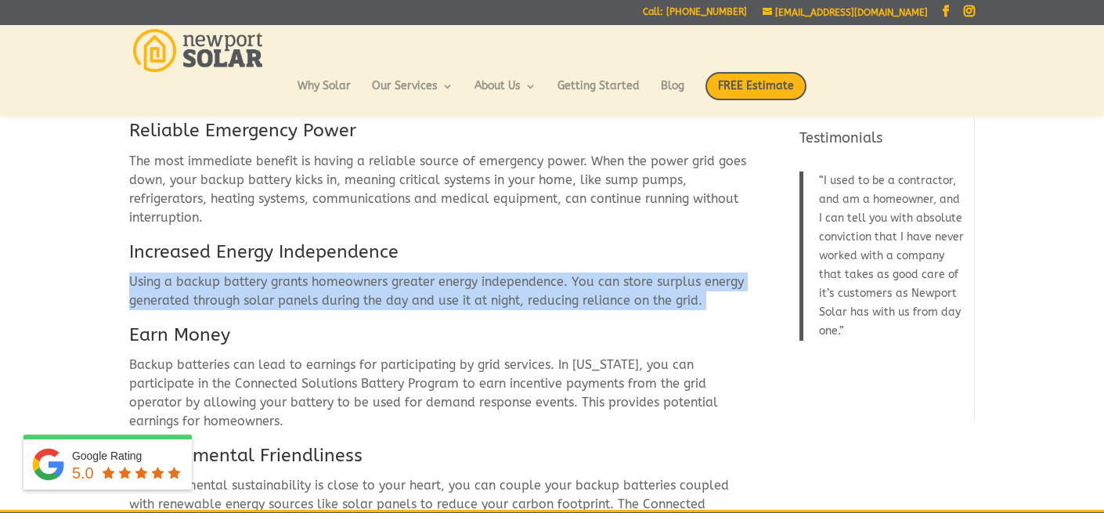
click at [239, 272] on p "Using a backup battery grants homeowners greater energy independence. You can s…" at bounding box center [440, 297] width 622 height 50
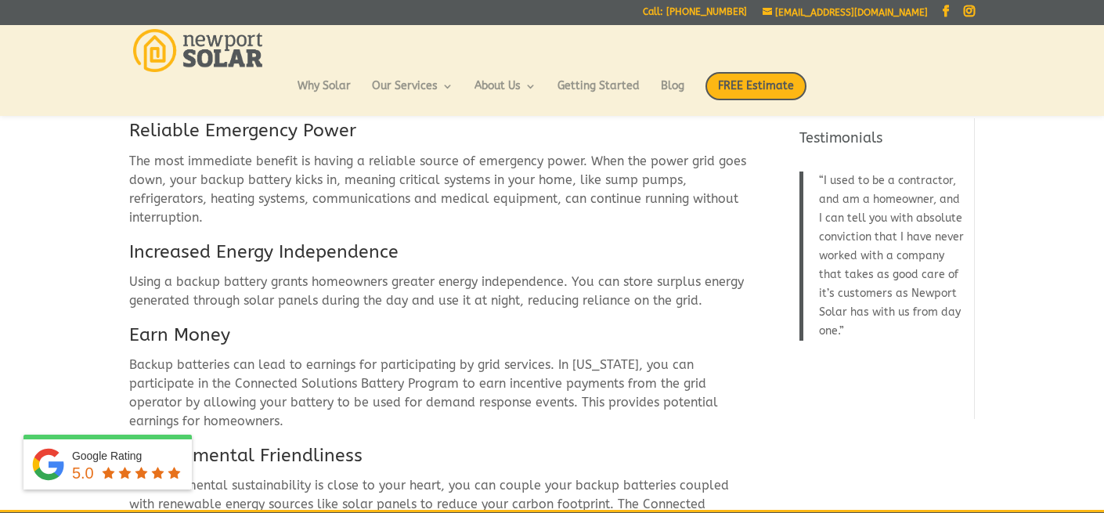
click at [203, 323] on h3 "Earn Money" at bounding box center [440, 339] width 622 height 33
click at [193, 323] on h3 "Earn Money" at bounding box center [440, 339] width 622 height 33
click at [326, 355] on p "Backup batteries can lead to earnings for participating by grid services. In Rh…" at bounding box center [440, 399] width 622 height 88
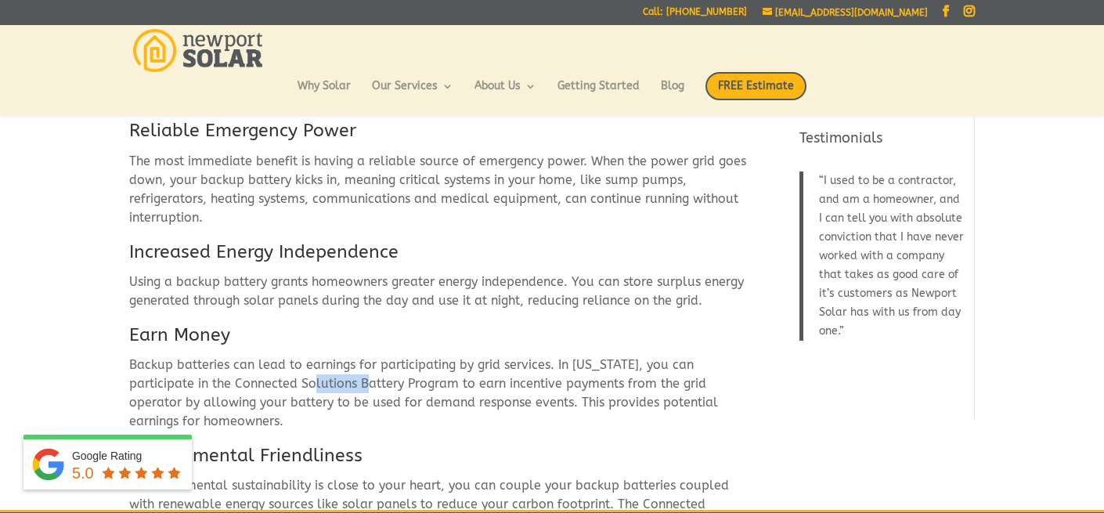
click at [326, 355] on p "Backup batteries can lead to earnings for participating by grid services. In Rh…" at bounding box center [440, 399] width 622 height 88
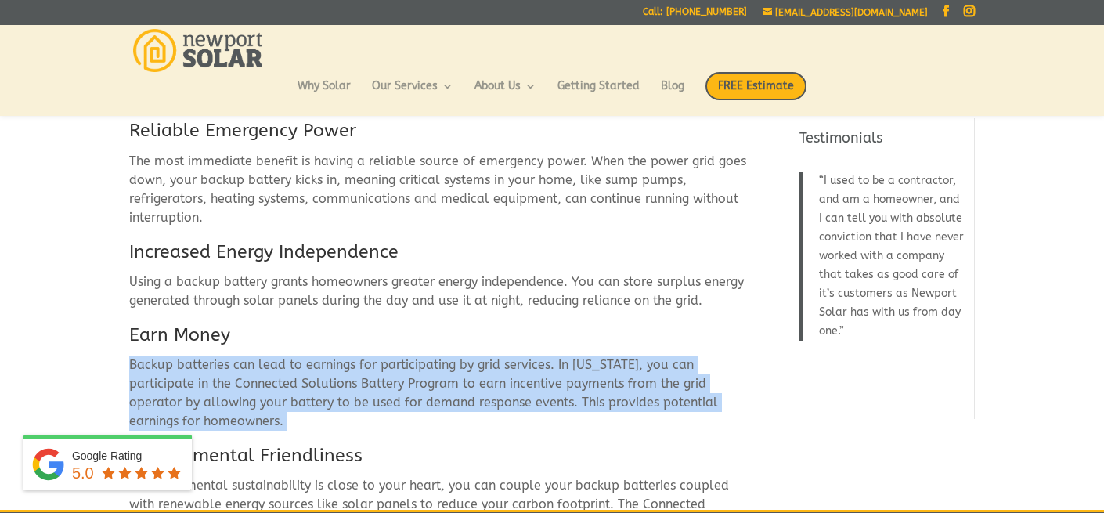
click at [326, 355] on p "Backup batteries can lead to earnings for participating by grid services. In Rh…" at bounding box center [440, 399] width 622 height 88
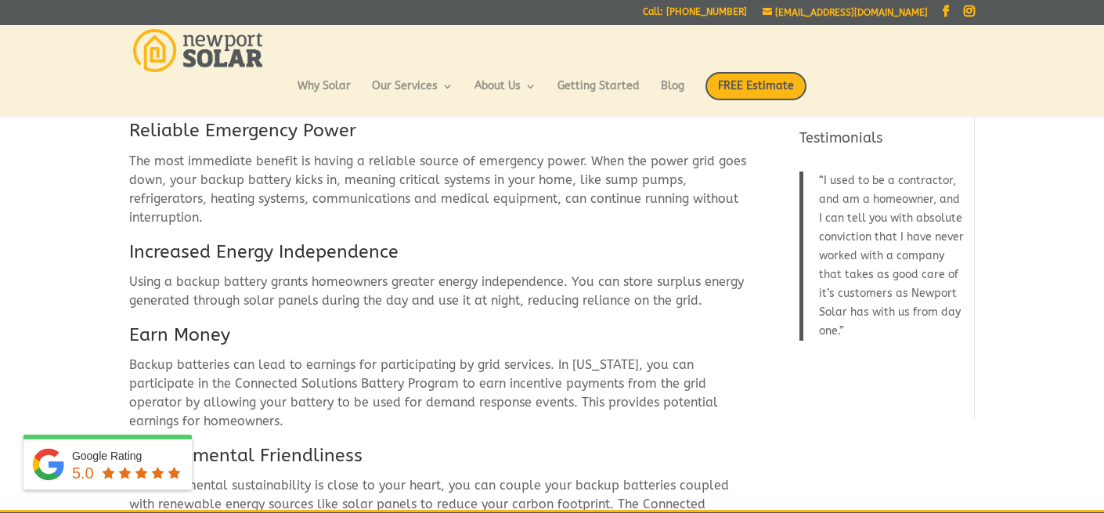
click at [318, 443] on h3 "Environmental Friendliness" at bounding box center [440, 459] width 622 height 33
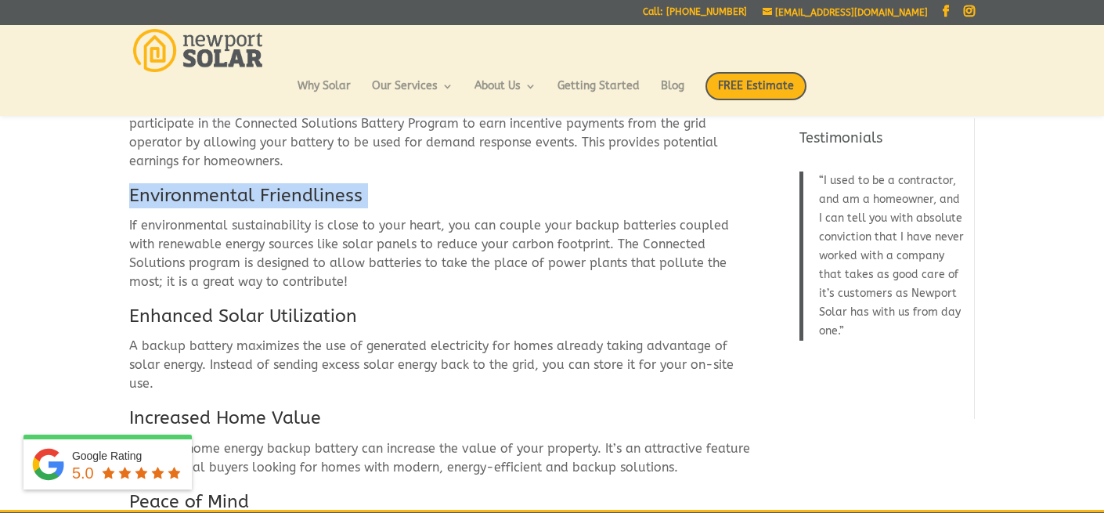
scroll to position [2454, 0]
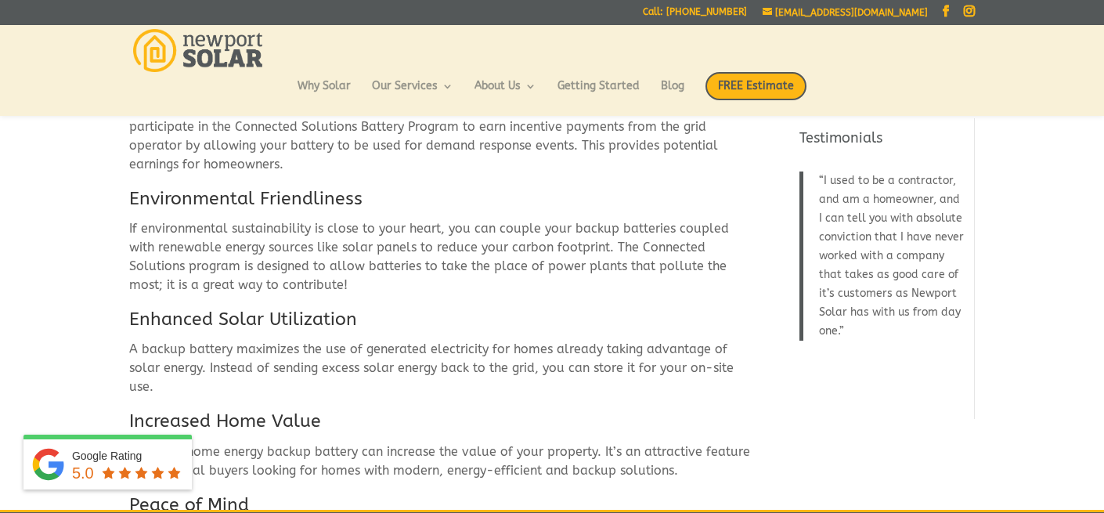
click at [300, 219] on p "If environmental sustainability is close to your heart, you can couple your bac…" at bounding box center [440, 263] width 622 height 88
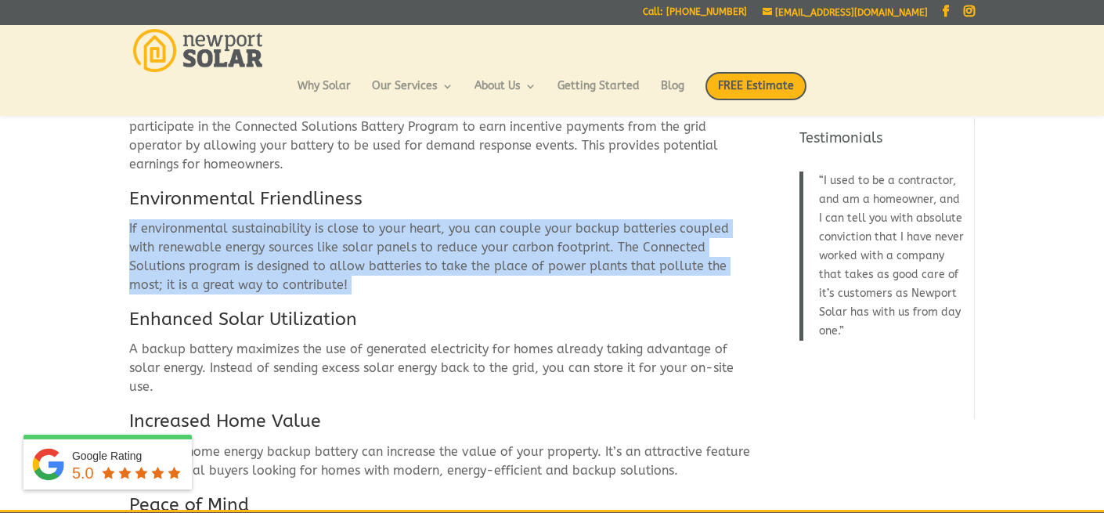
click at [300, 219] on p "If environmental sustainability is close to your heart, you can couple your bac…" at bounding box center [440, 263] width 622 height 88
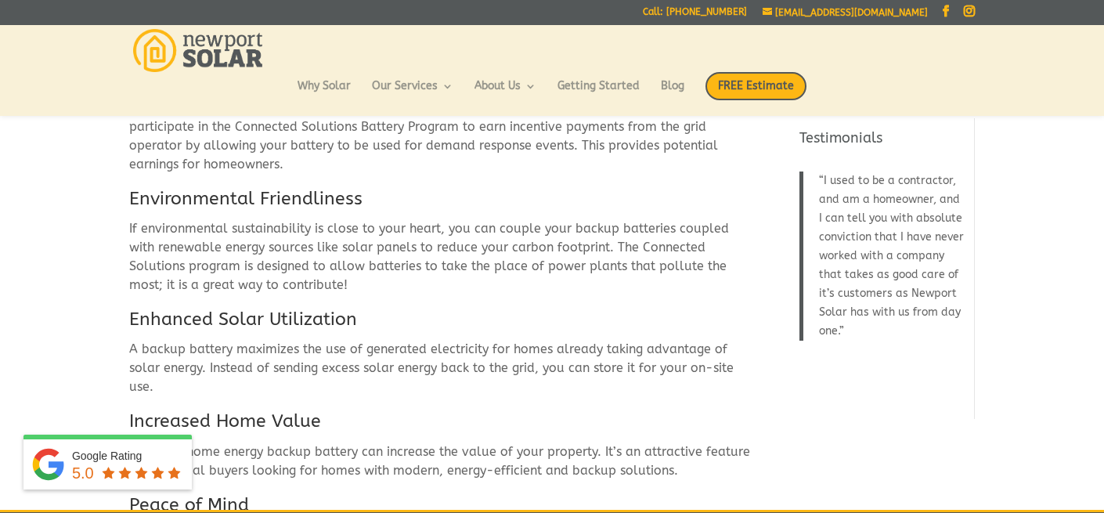
click at [316, 307] on h3 "Enhanced Solar Utilization" at bounding box center [440, 323] width 622 height 33
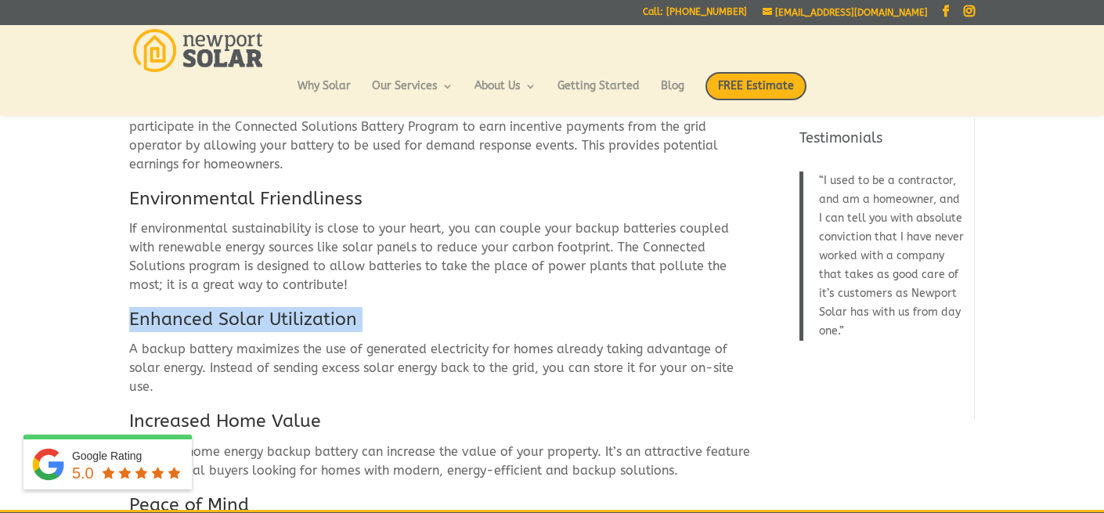
click at [316, 307] on h3 "Enhanced Solar Utilization" at bounding box center [440, 323] width 622 height 33
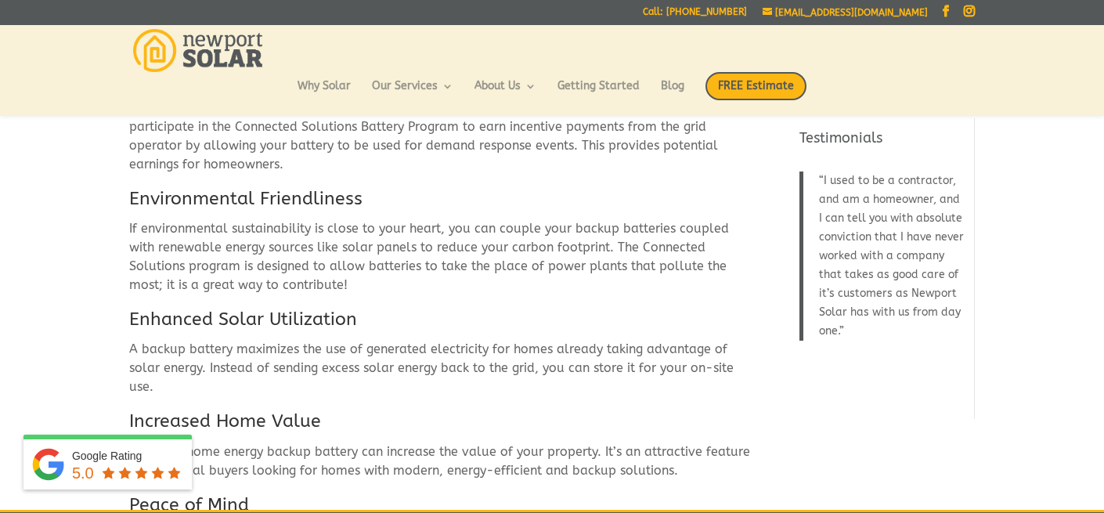
click at [362, 340] on p "A backup battery maximizes the use of generated electricity for homes already t…" at bounding box center [440, 374] width 622 height 69
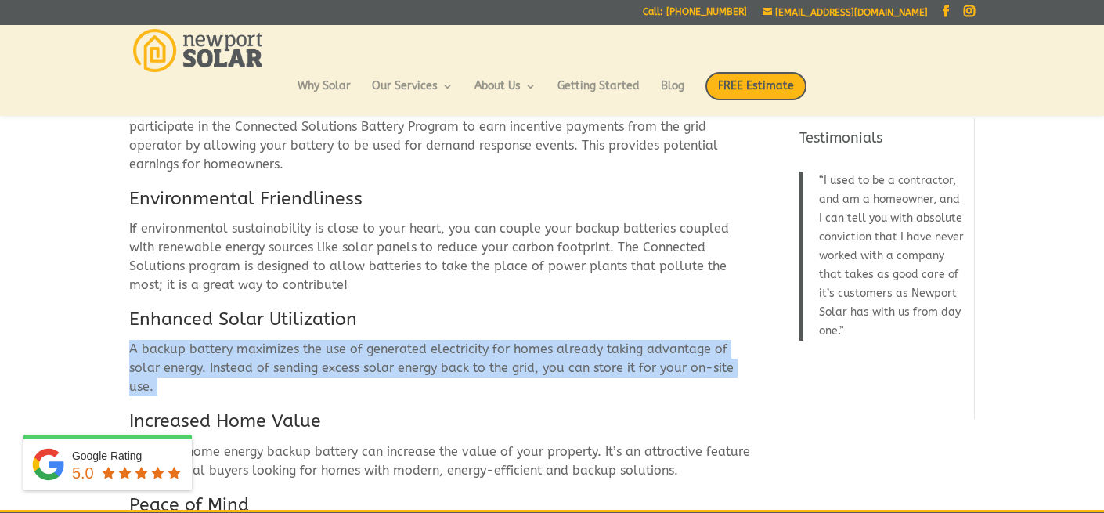
click at [362, 340] on p "A backup battery maximizes the use of generated electricity for homes already t…" at bounding box center [440, 374] width 622 height 69
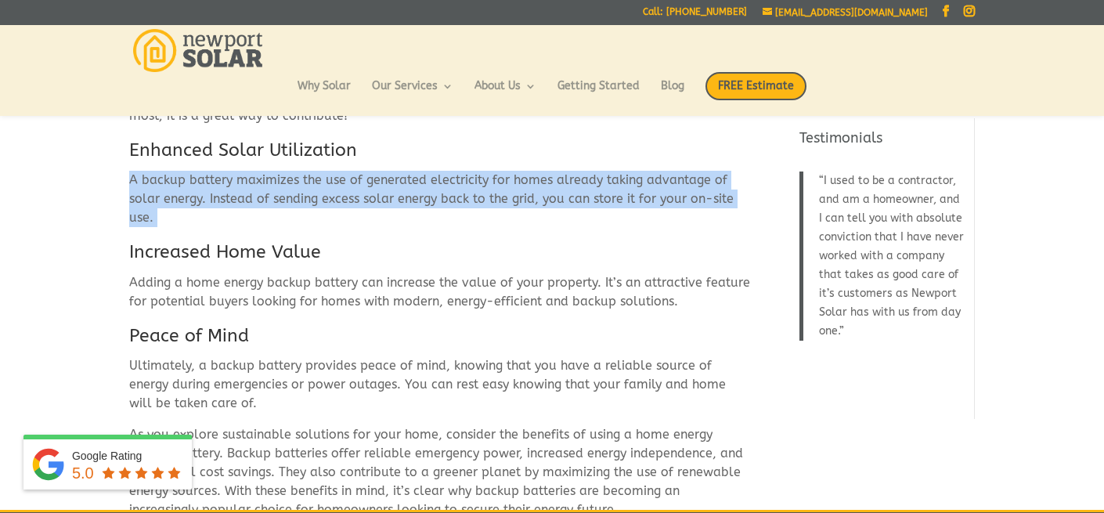
scroll to position [2625, 0]
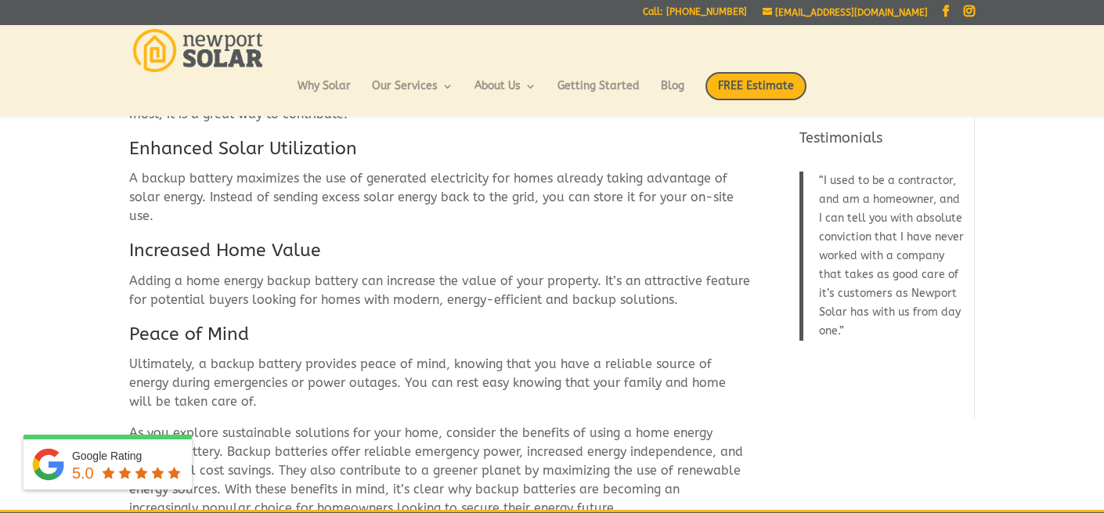
click at [286, 238] on h3 "Increased Home Value" at bounding box center [440, 254] width 622 height 33
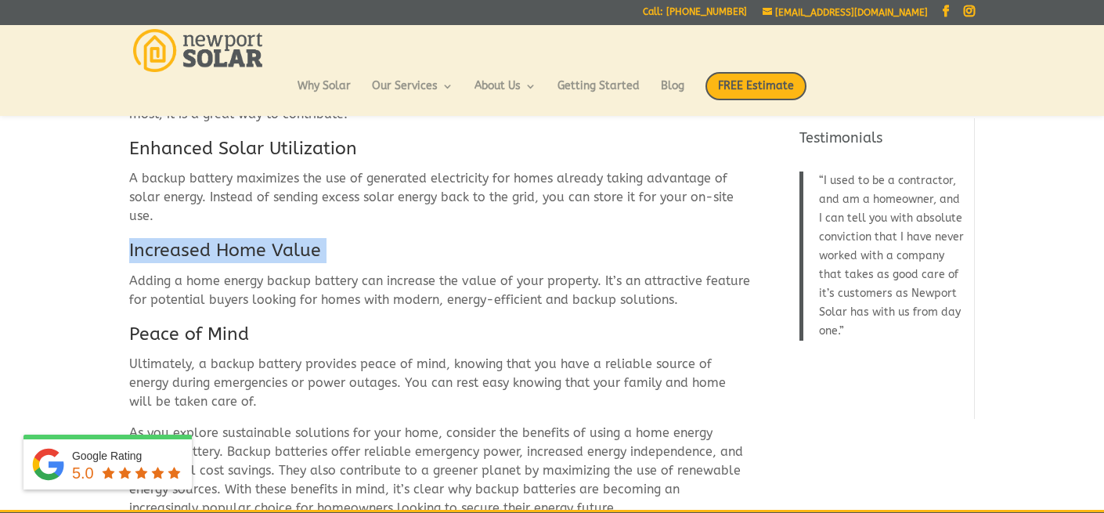
click at [286, 238] on h3 "Increased Home Value" at bounding box center [440, 254] width 622 height 33
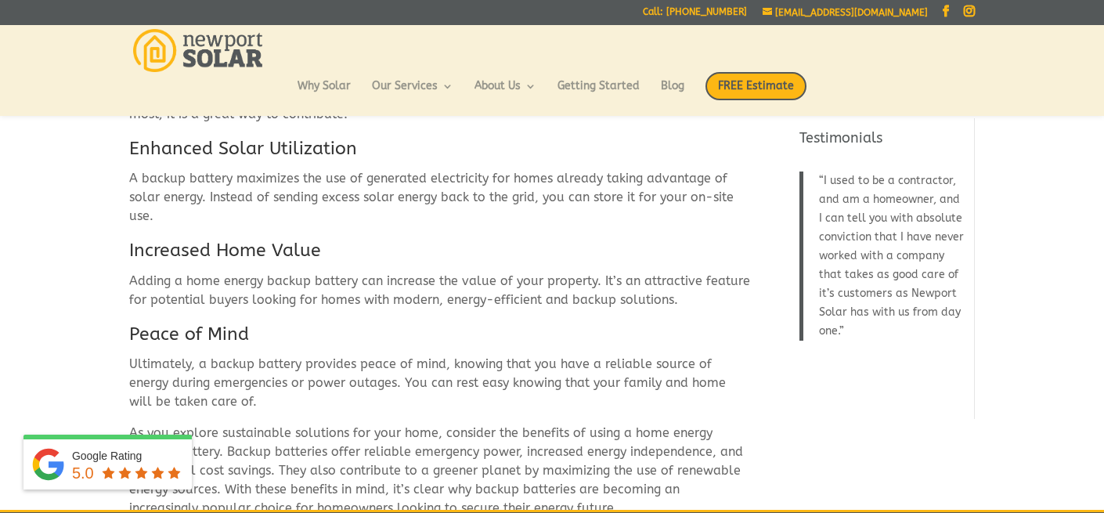
click at [280, 272] on p "Adding a home energy backup battery can increase the value of your property. It…" at bounding box center [440, 297] width 622 height 50
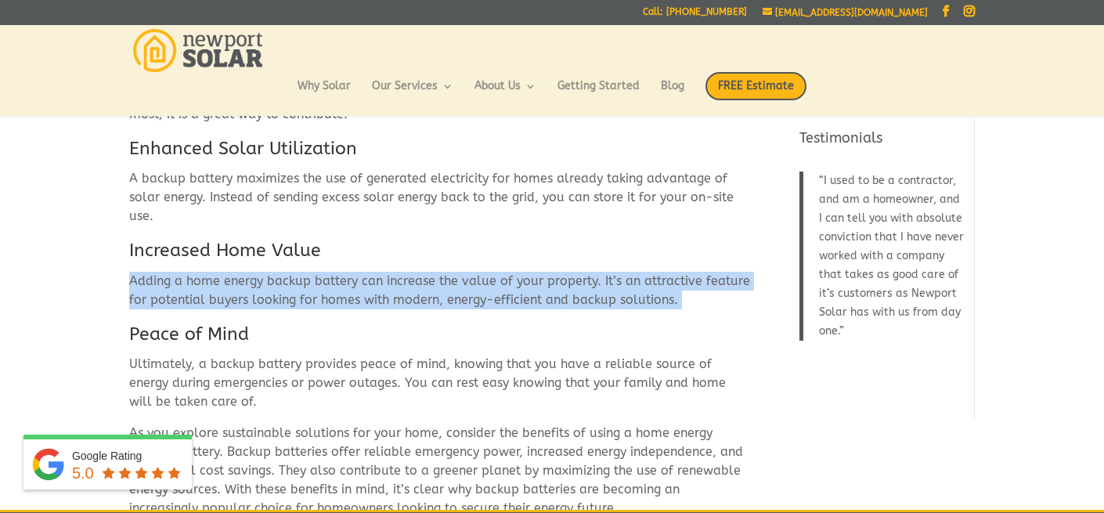
click at [280, 272] on p "Adding a home energy backup battery can increase the value of your property. It…" at bounding box center [440, 297] width 622 height 50
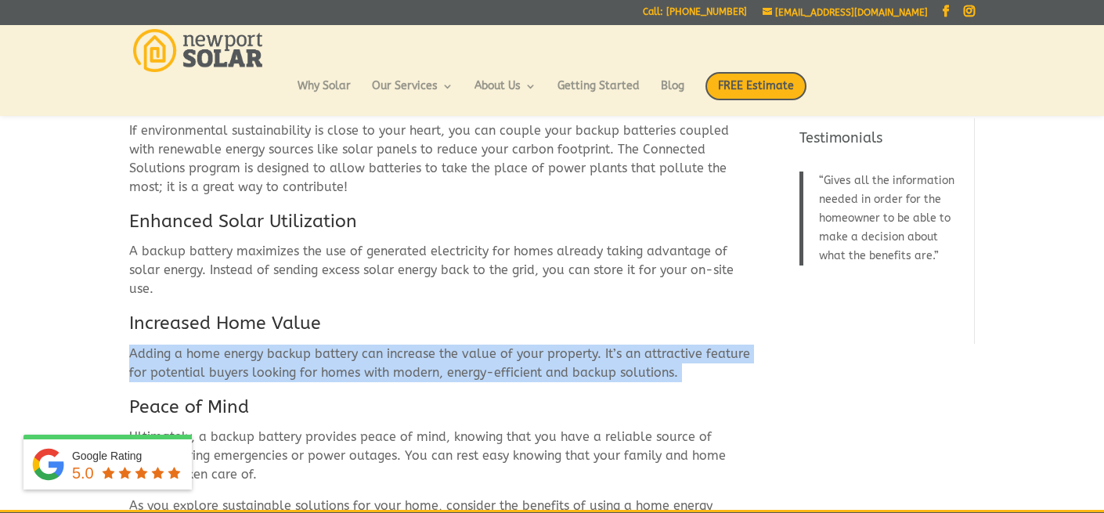
scroll to position [2548, 0]
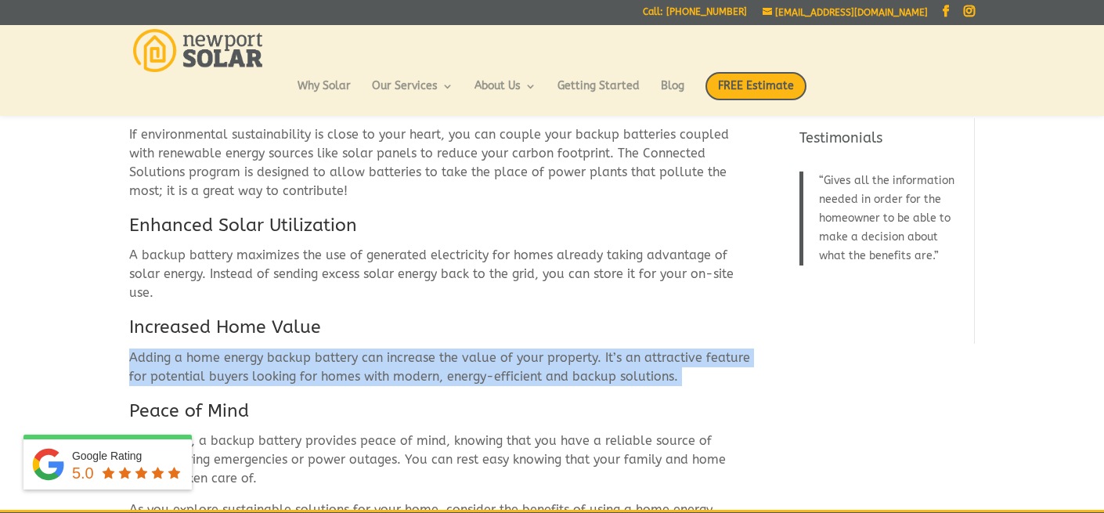
click at [422, 348] on p "Adding a home energy backup battery can increase the value of your property. It…" at bounding box center [440, 373] width 622 height 50
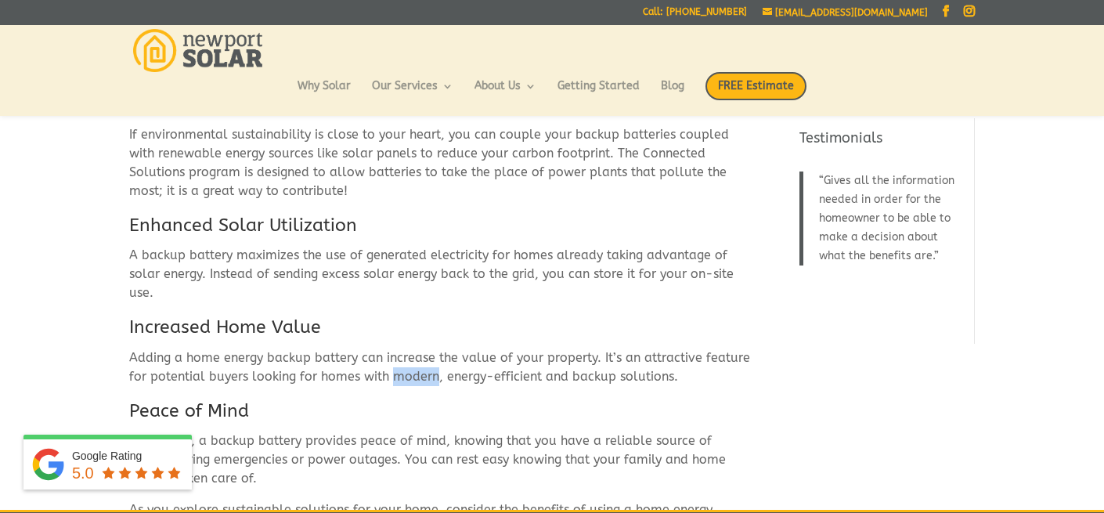
click at [422, 348] on p "Adding a home energy backup battery can increase the value of your property. It…" at bounding box center [440, 373] width 622 height 50
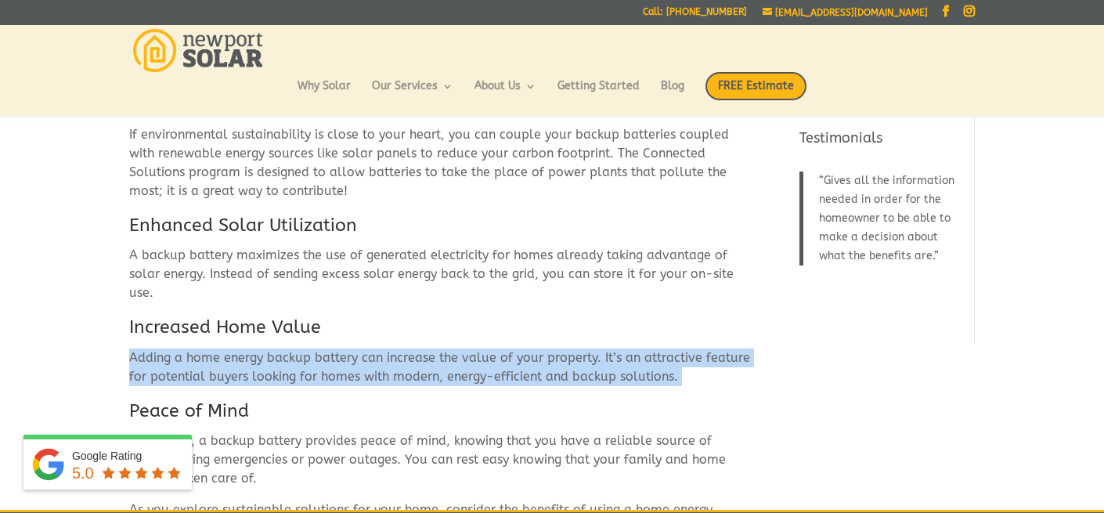
click at [422, 348] on p "Adding a home energy backup battery can increase the value of your property. It…" at bounding box center [440, 373] width 622 height 50
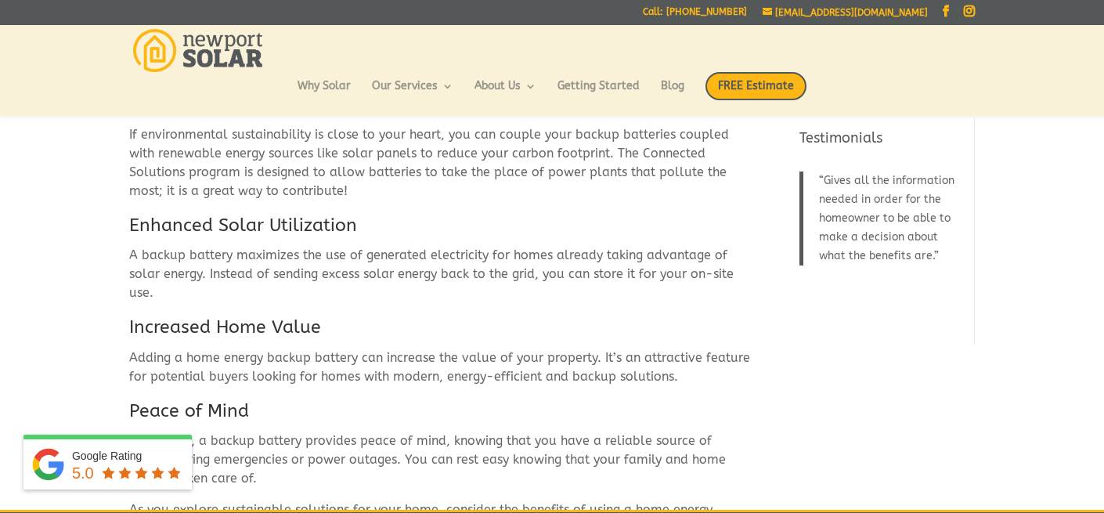
click at [171, 399] on h3 "Peace of Mind" at bounding box center [440, 415] width 622 height 33
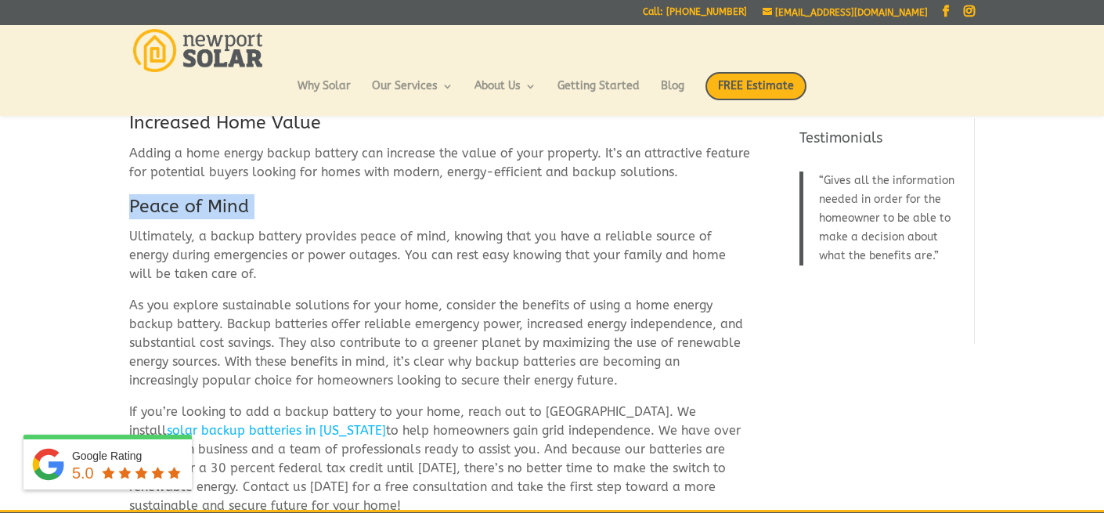
scroll to position [2746, 0]
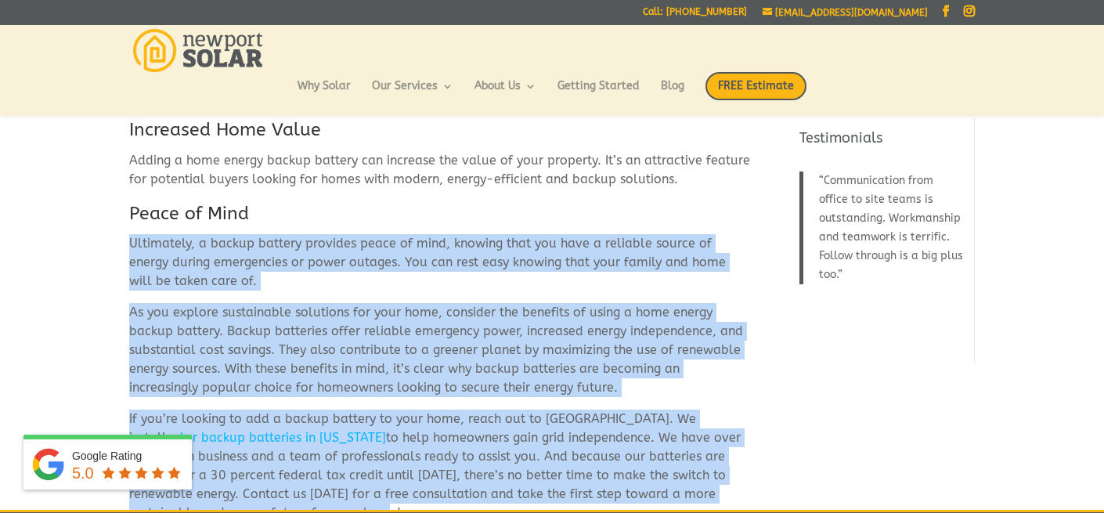
drag, startPoint x: 131, startPoint y: 209, endPoint x: 369, endPoint y: 481, distance: 361.2
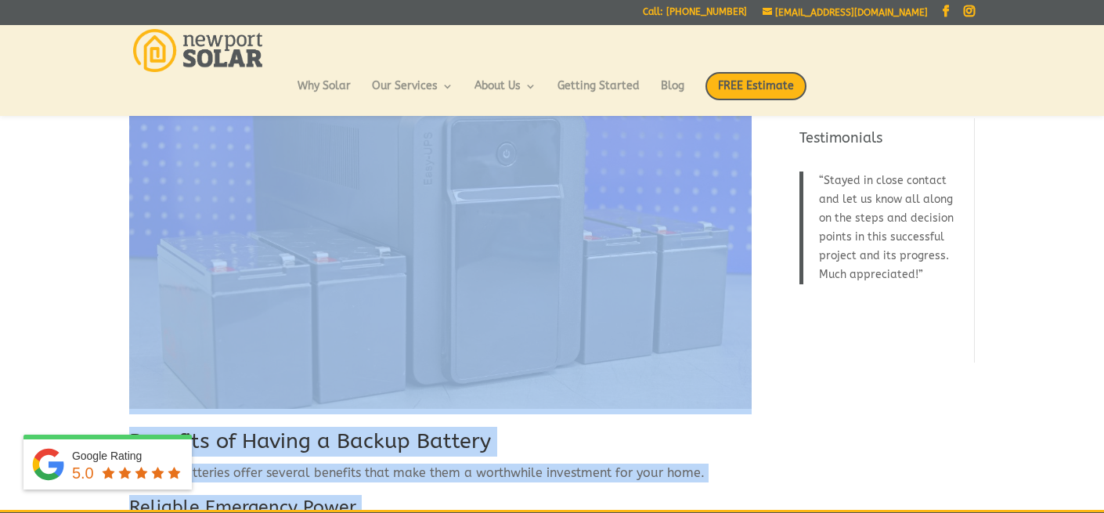
scroll to position [1881, 0]
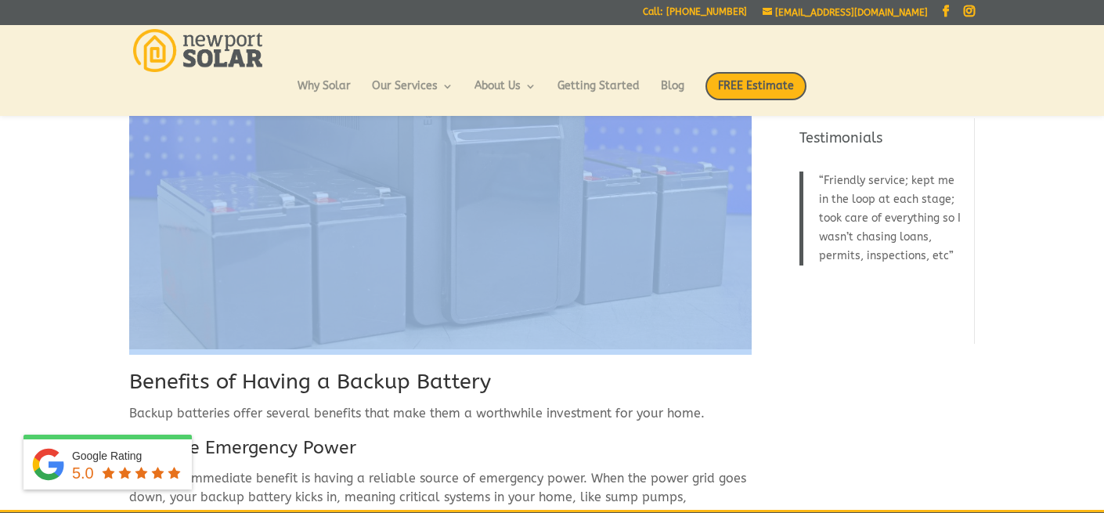
drag, startPoint x: 135, startPoint y: 167, endPoint x: 290, endPoint y: 146, distance: 157.1
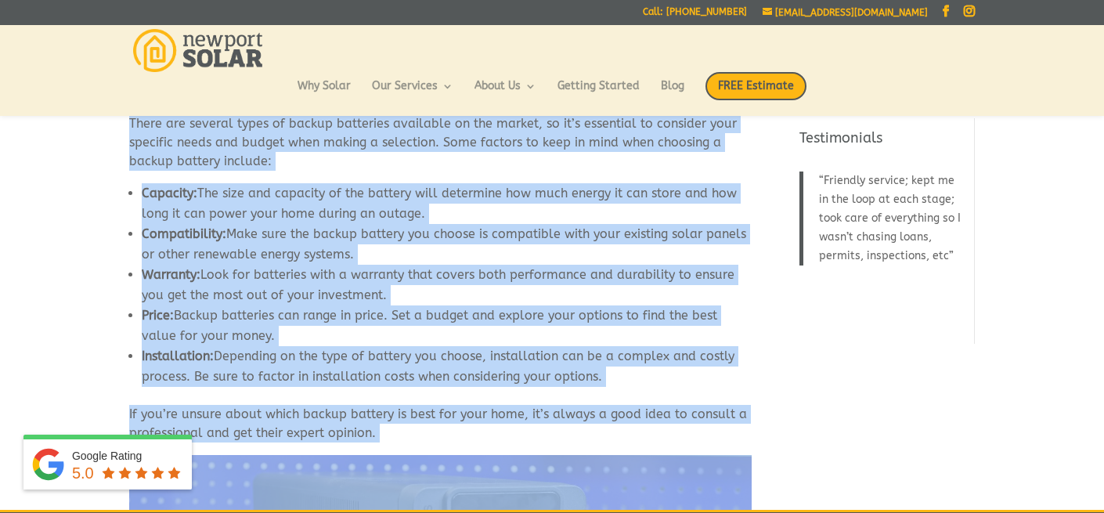
scroll to position [1455, 0]
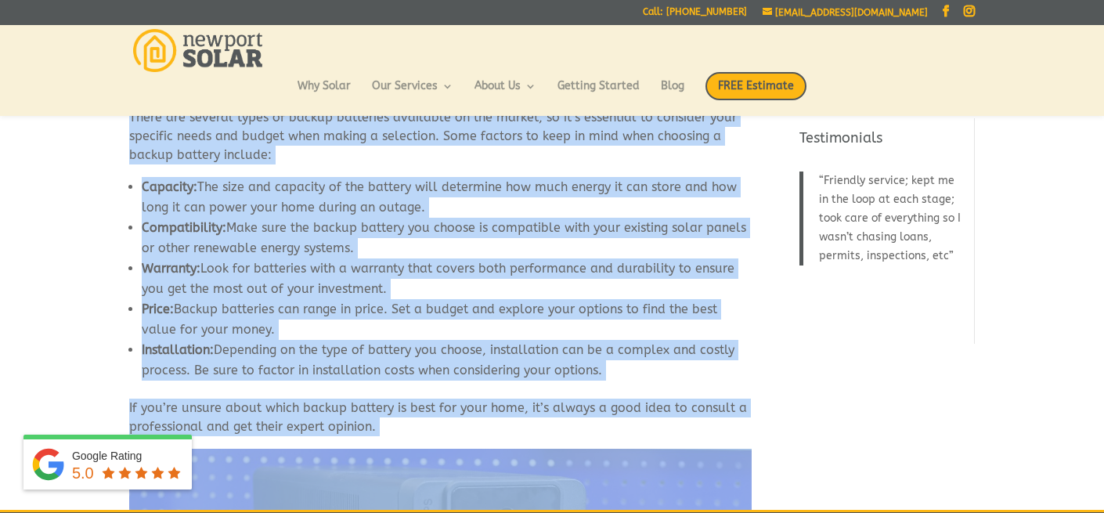
click at [471, 258] on li "Warranty: Look for batteries with a warranty that covers both performance and d…" at bounding box center [447, 278] width 610 height 41
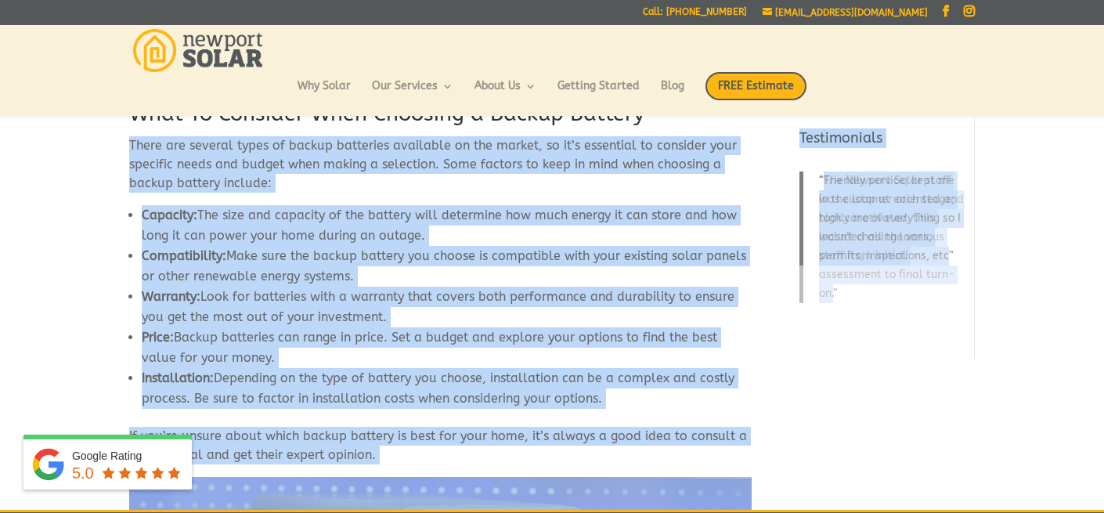
scroll to position [1457, 0]
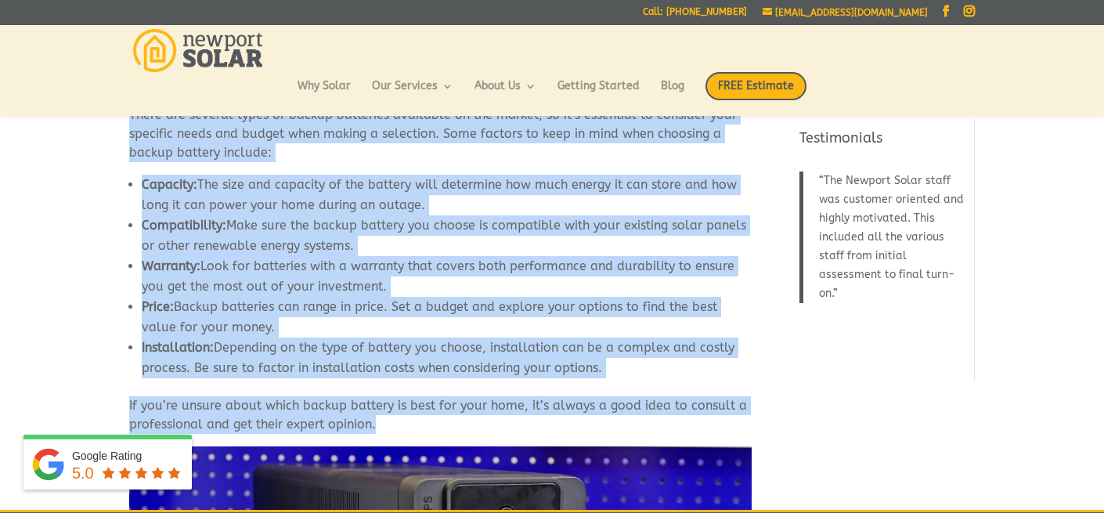
drag, startPoint x: 131, startPoint y: 197, endPoint x: 381, endPoint y: 394, distance: 317.8
click at [381, 394] on div "The Benefits of Using a Home Energy Backup Battery Does your home currently hav…" at bounding box center [440, 242] width 622 height 3137
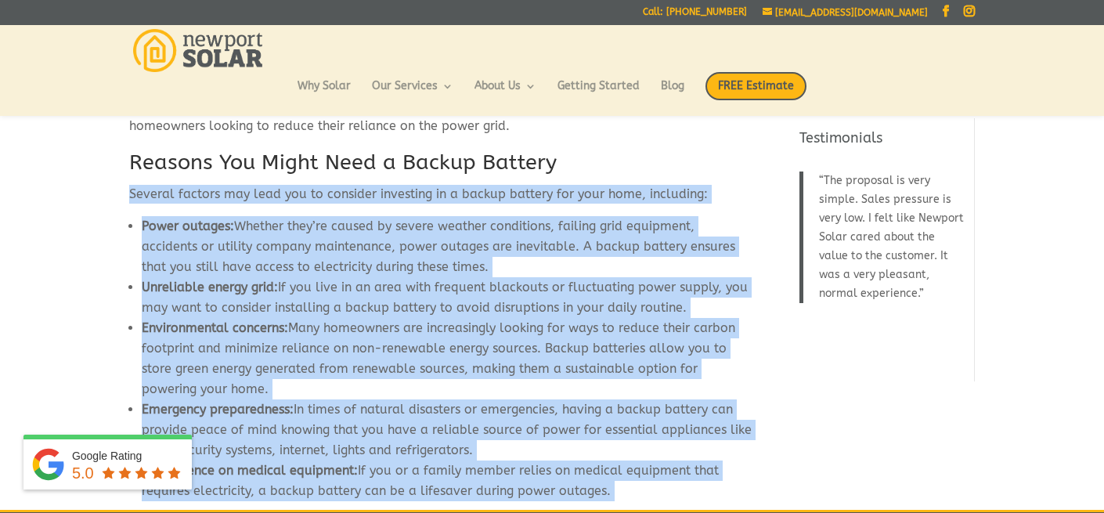
scroll to position [704, 0]
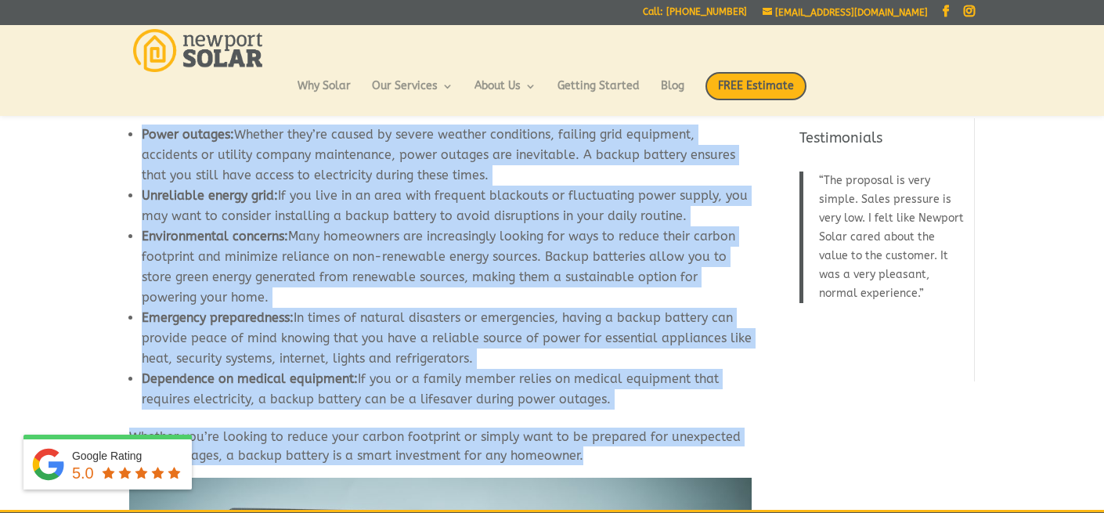
drag, startPoint x: 132, startPoint y: 241, endPoint x: 592, endPoint y: 416, distance: 492.4
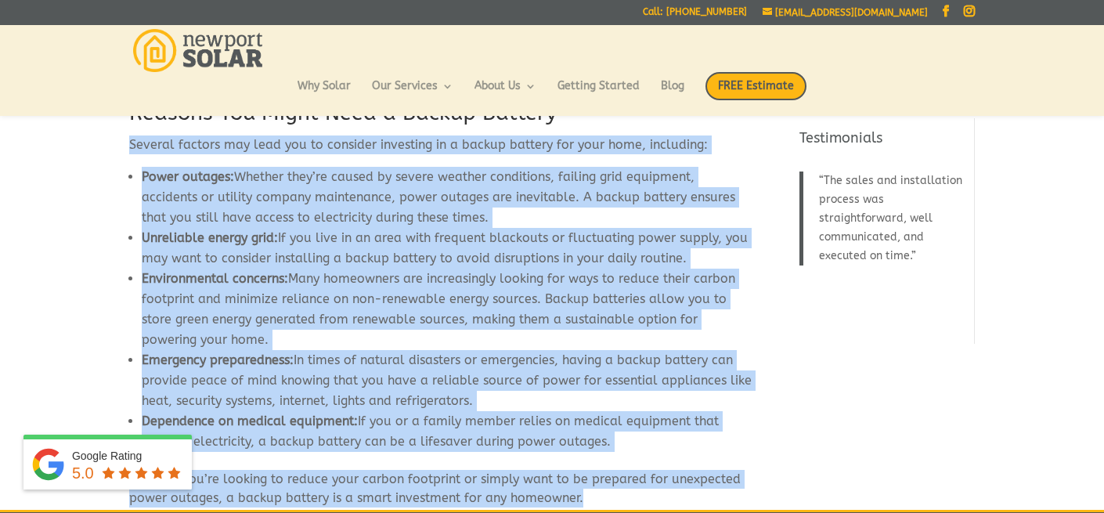
scroll to position [637, 0]
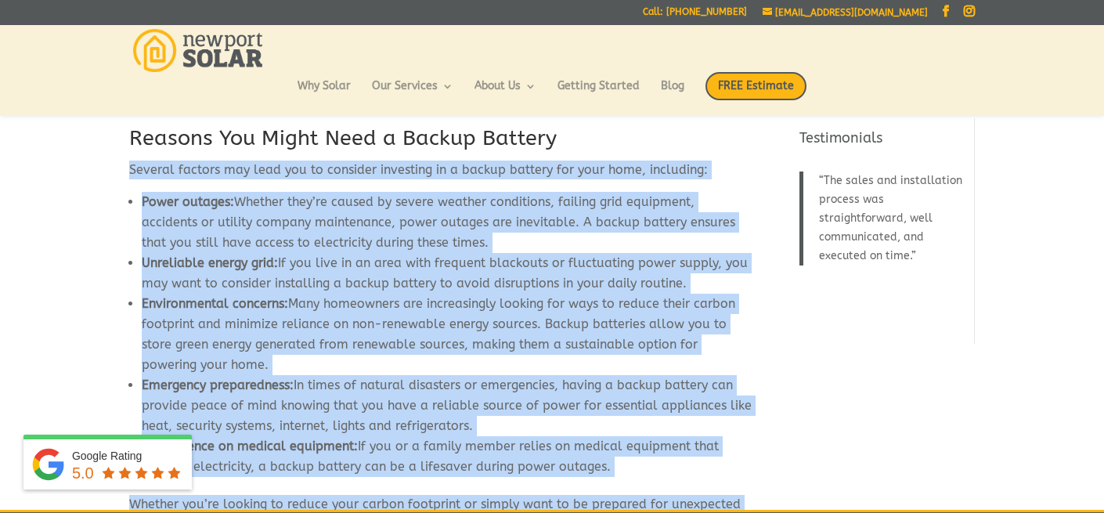
click at [633, 253] on li "Unreliable energy grid: If you live in an area with frequent blackouts or fluct…" at bounding box center [447, 273] width 610 height 41
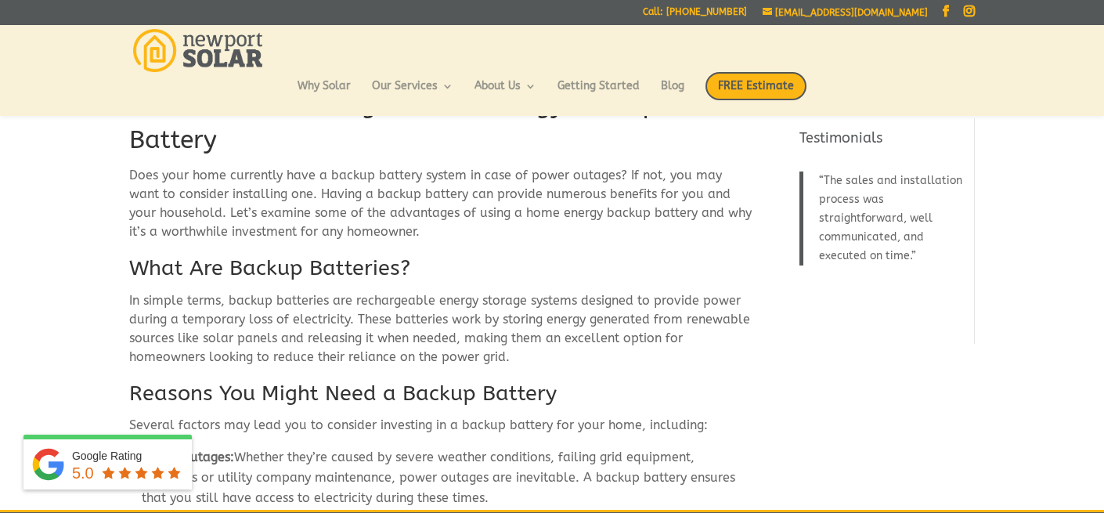
scroll to position [375, 0]
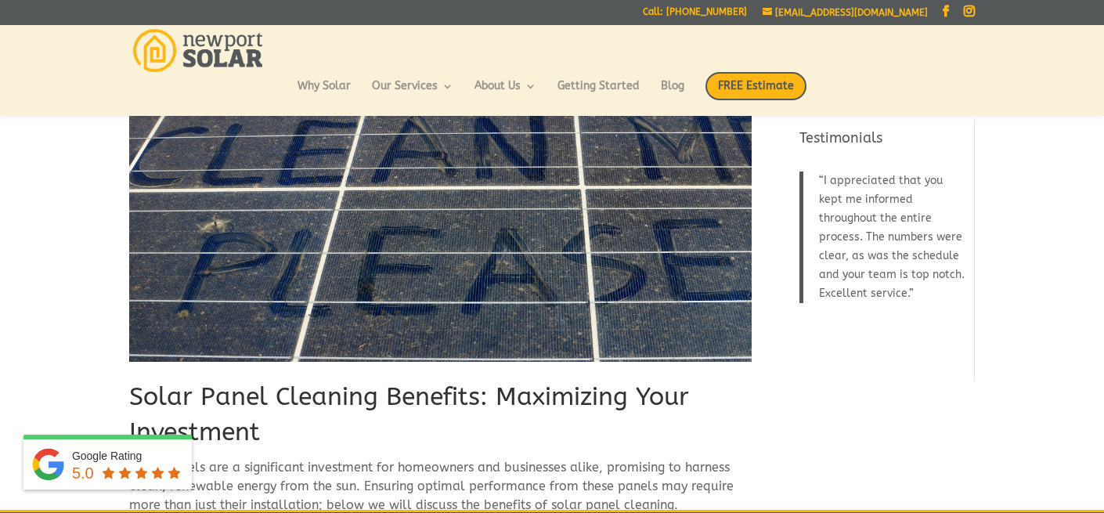
scroll to position [83, 0]
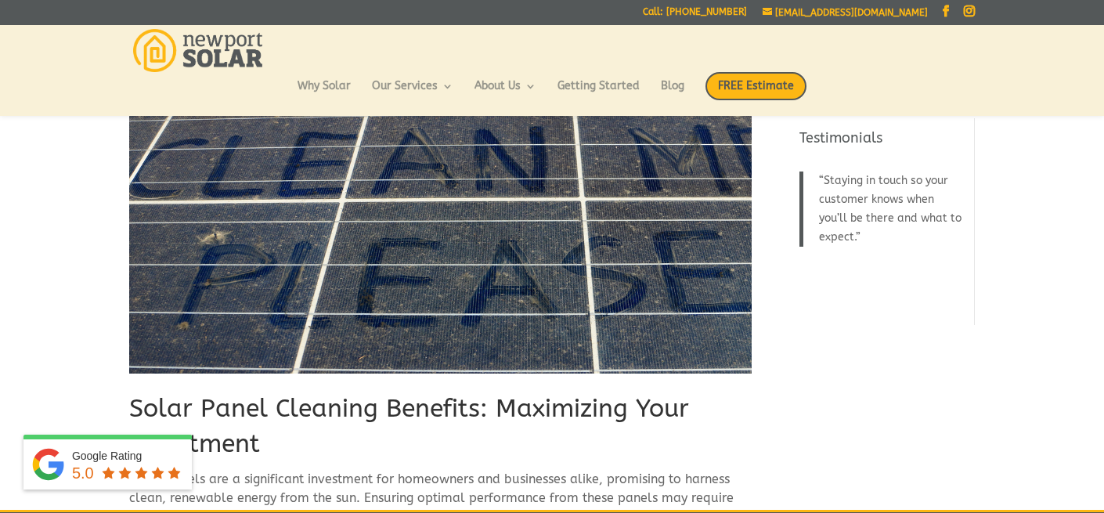
click at [355, 409] on h1 "Solar Panel Cleaning Benefits: Maximizing Your Investment" at bounding box center [440, 430] width 622 height 78
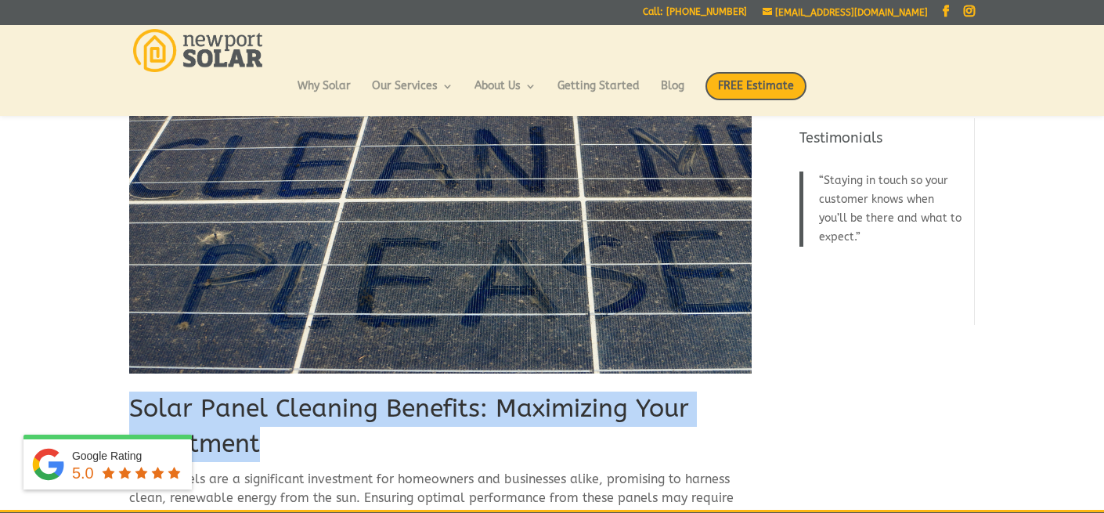
click at [355, 409] on h1 "Solar Panel Cleaning Benefits: Maximizing Your Investment" at bounding box center [440, 430] width 622 height 78
copy div "Solar Panel Cleaning Benefits: Maximizing Your Investment"
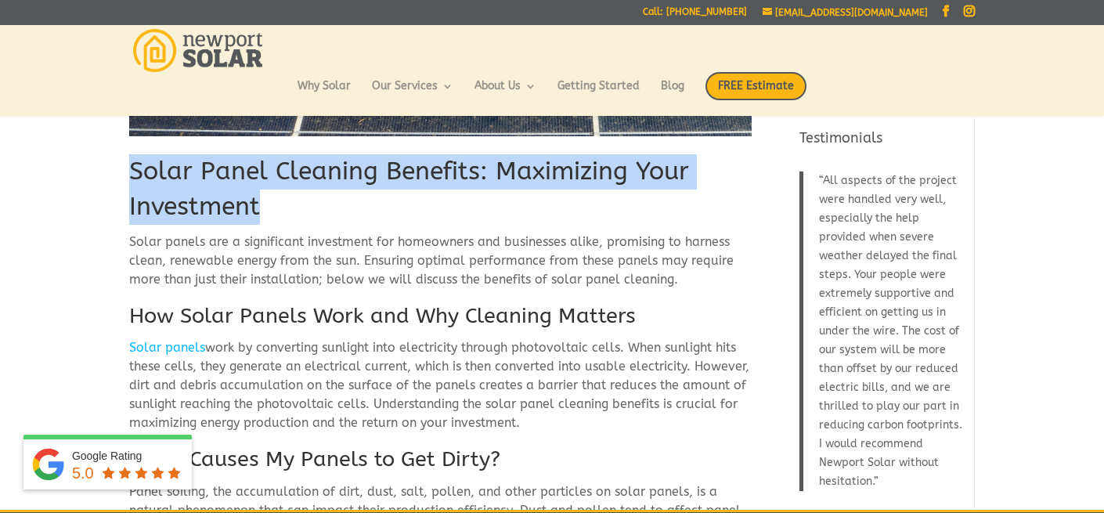
scroll to position [317, 0]
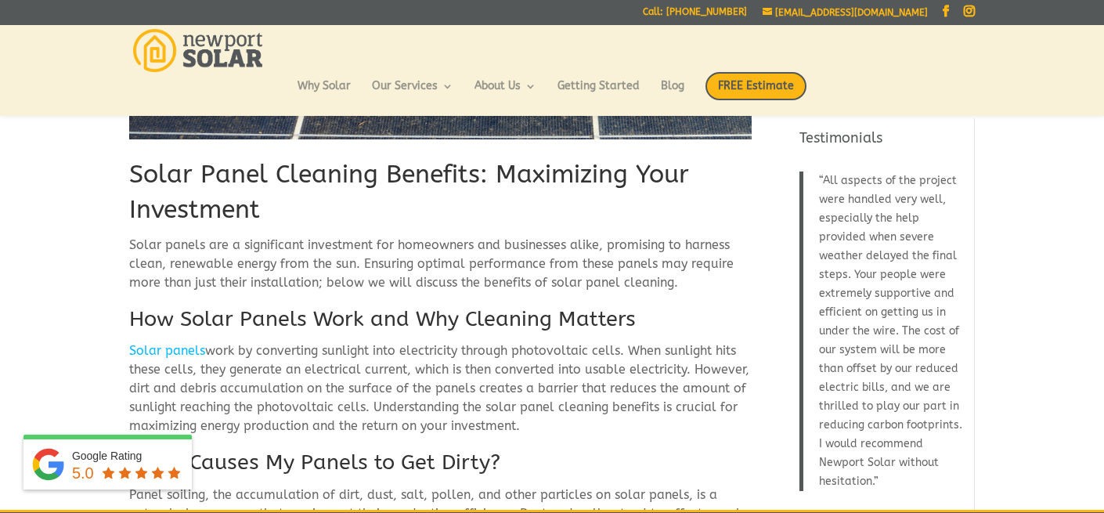
click at [506, 250] on span "Solar panels are a significant investment for homeowners and businesses alike, …" at bounding box center [431, 263] width 604 height 52
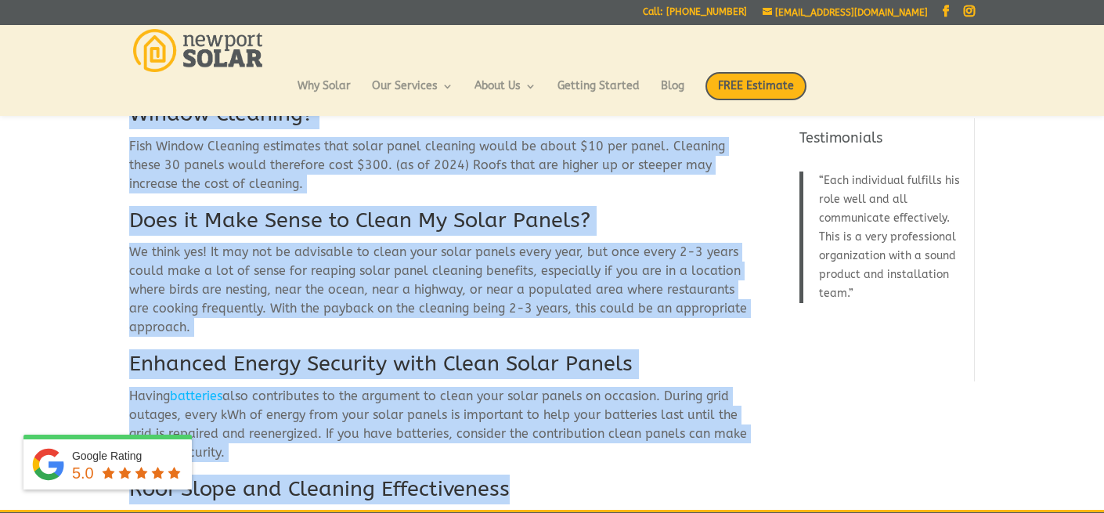
scroll to position [1582, 0]
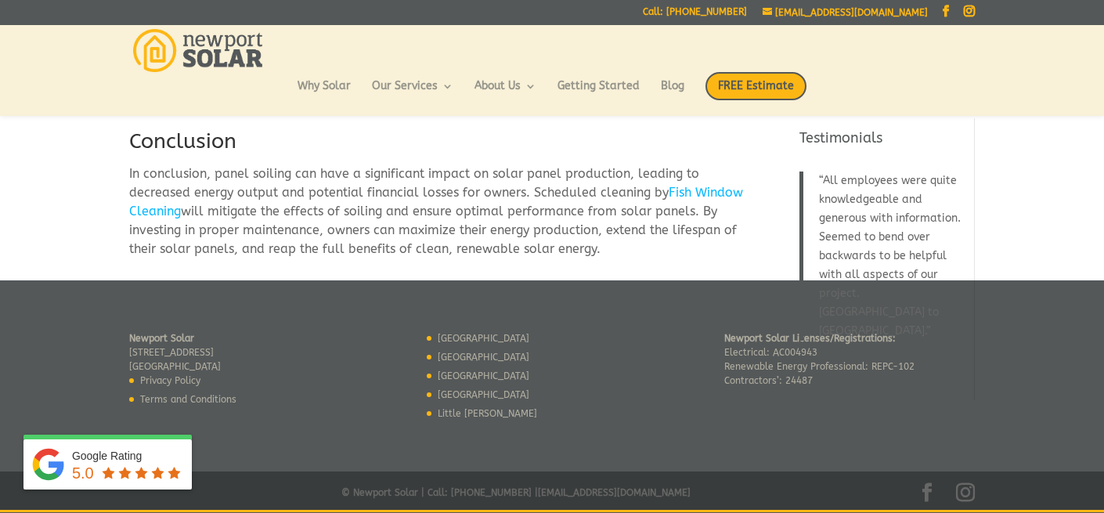
drag, startPoint x: 131, startPoint y: 174, endPoint x: 379, endPoint y: 265, distance: 264.3
copy div "Solar Panel Cleaning Benefits: Maximizing Your Investment Solar panels are a si…"
